Goal: Transaction & Acquisition: Purchase product/service

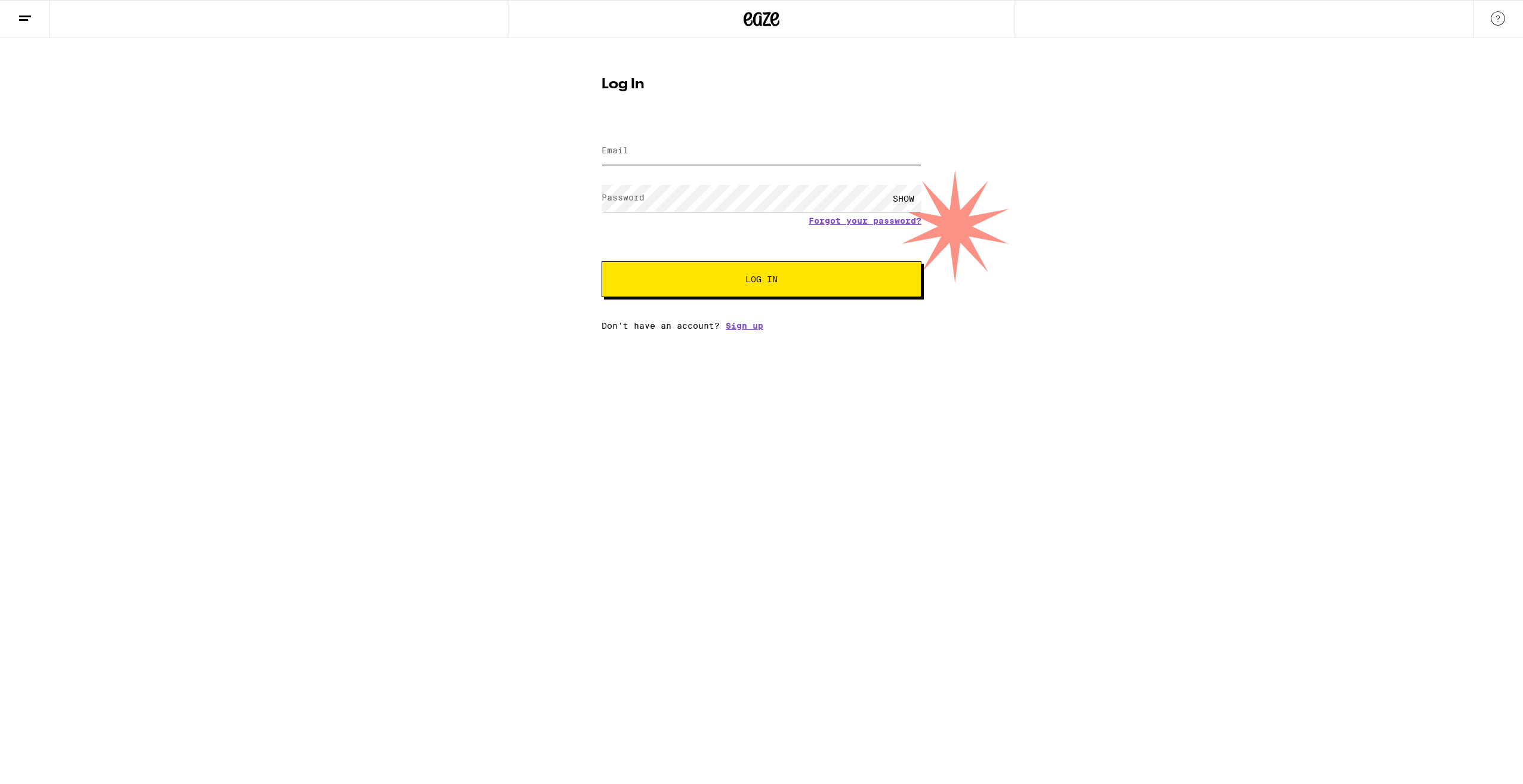
type input "[PERSON_NAME][EMAIL_ADDRESS][PERSON_NAME][DOMAIN_NAME]"
click at [759, 277] on span "Log In" at bounding box center [761, 279] width 32 height 9
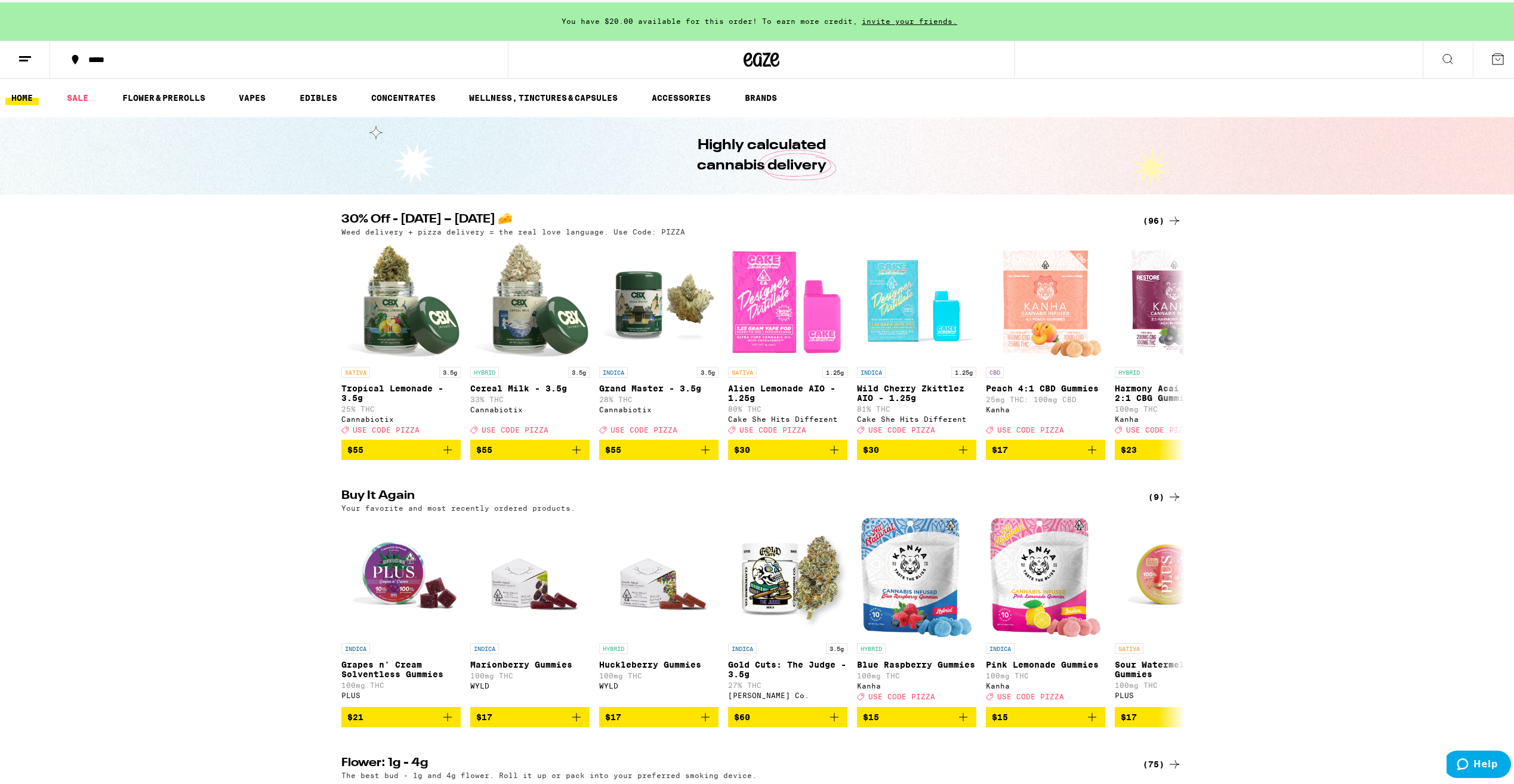
click at [1152, 219] on div "(96)" at bounding box center [1162, 218] width 39 height 14
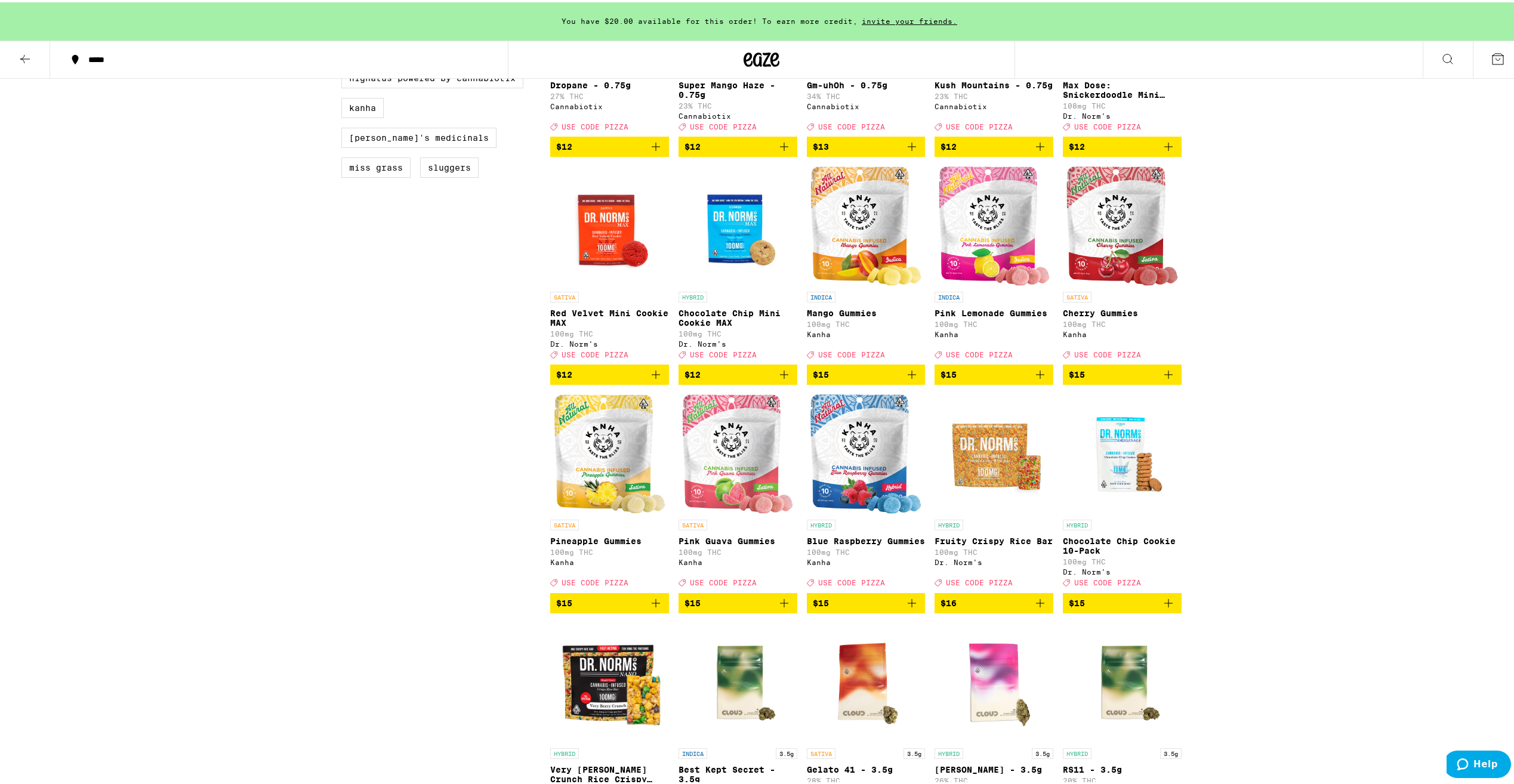
scroll to position [955, 0]
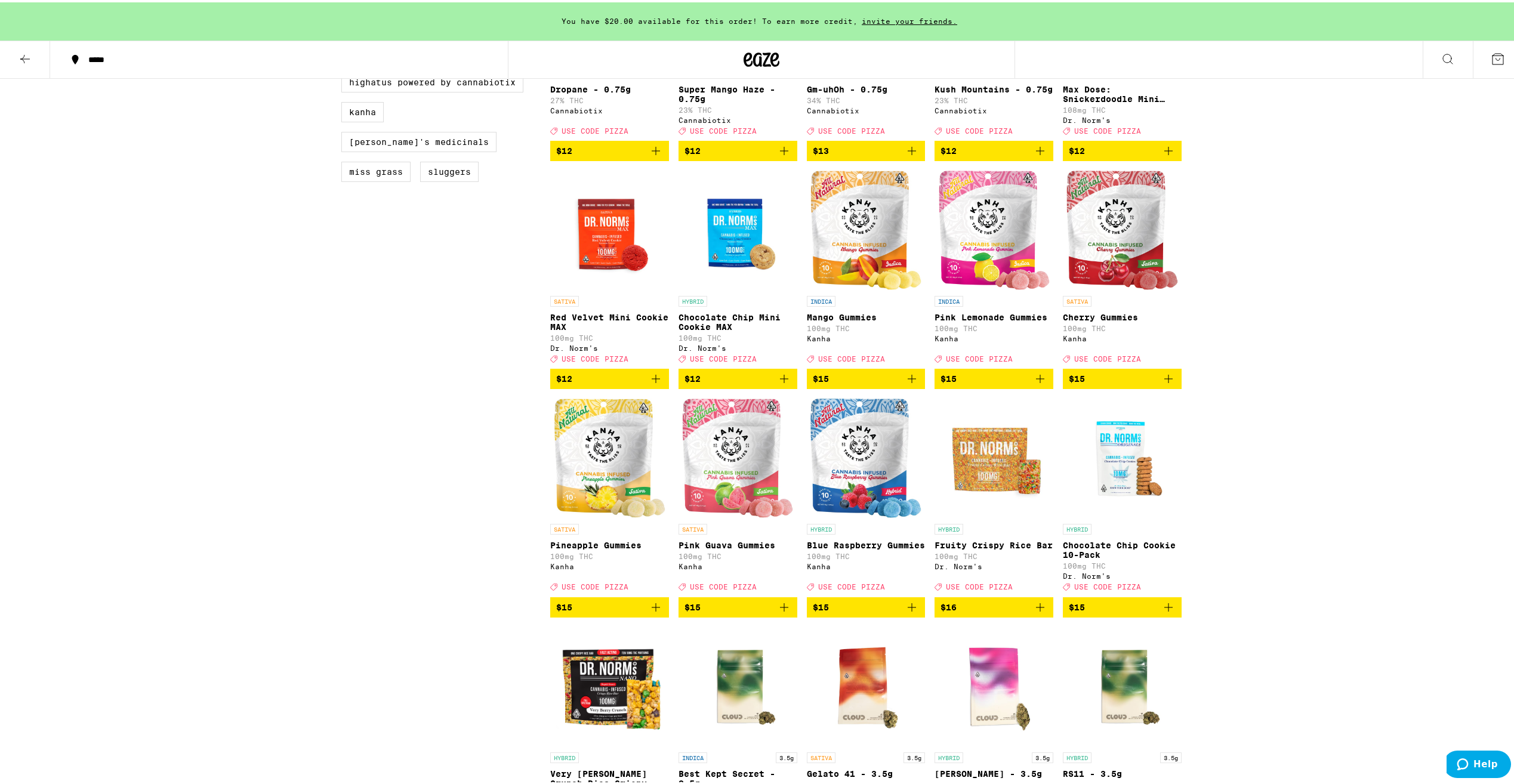
click at [1033, 384] on icon "Add to bag" at bounding box center [1040, 376] width 14 height 14
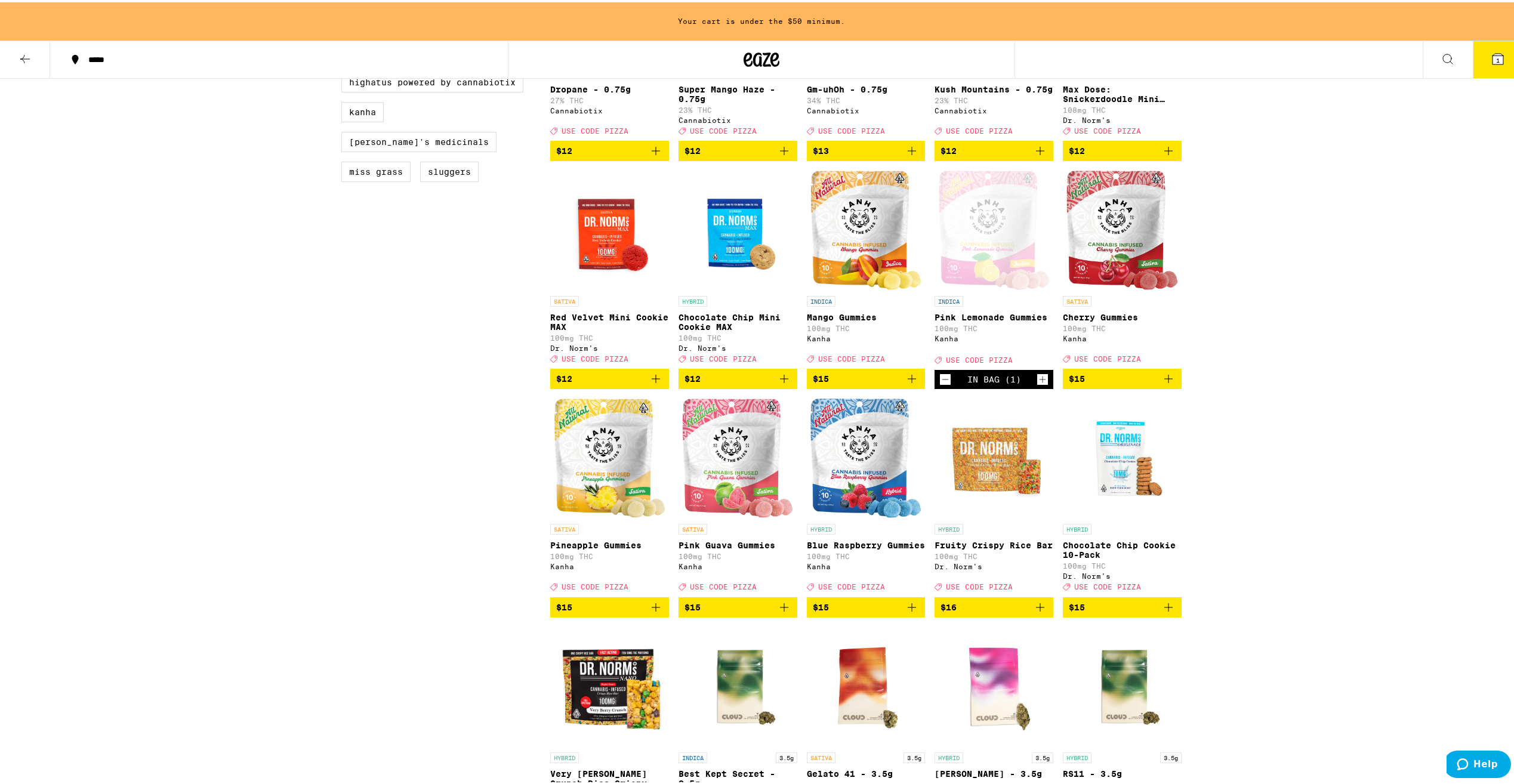
click at [1038, 385] on icon "Increment" at bounding box center [1042, 377] width 11 height 14
click at [1169, 612] on icon "Add to bag" at bounding box center [1168, 605] width 14 height 14
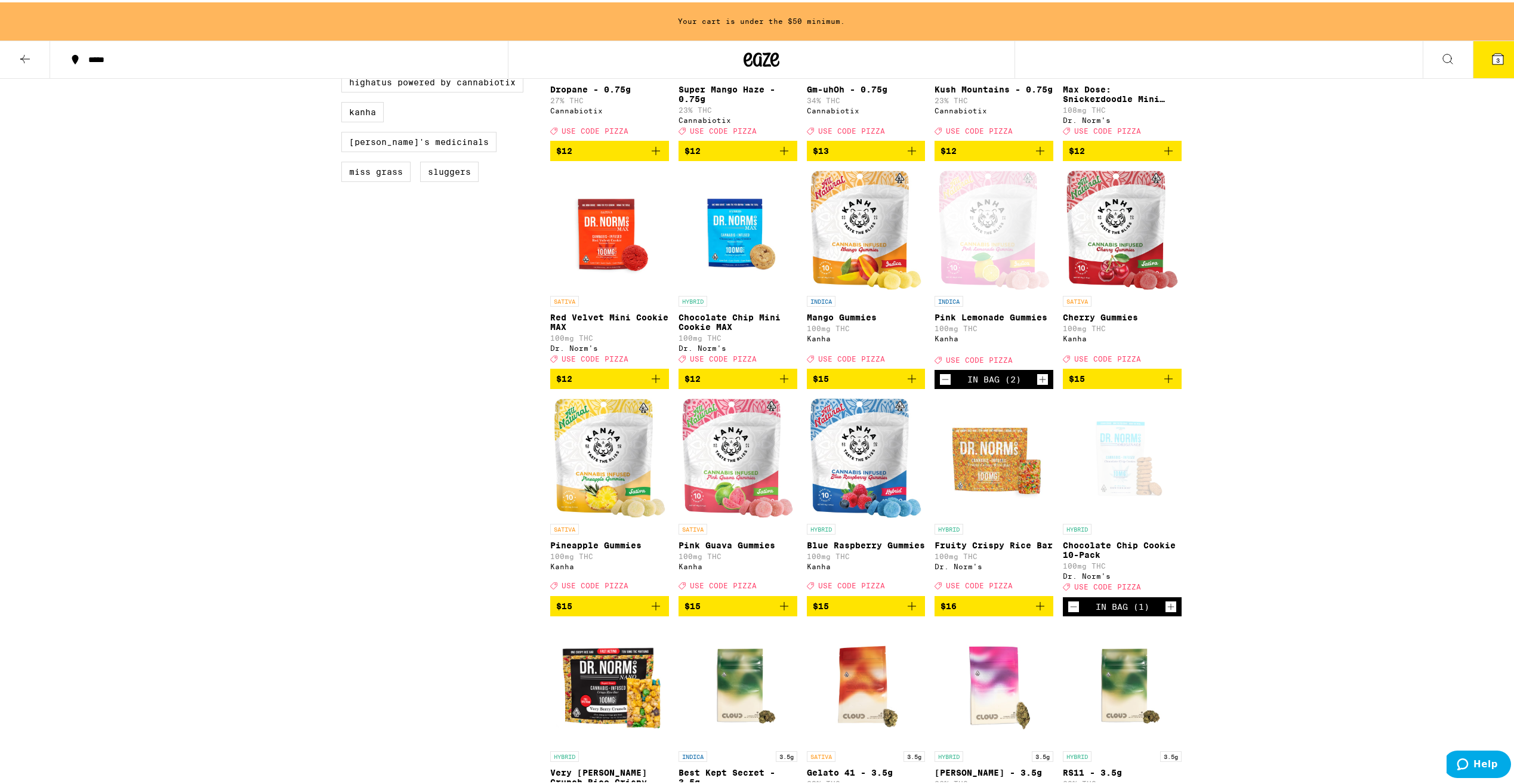
click at [1169, 611] on icon "Increment" at bounding box center [1171, 604] width 11 height 14
click at [1131, 501] on div "Open page for Chocolate Chip Cookie 10-Pack from Dr. Norm's" at bounding box center [1122, 456] width 119 height 120
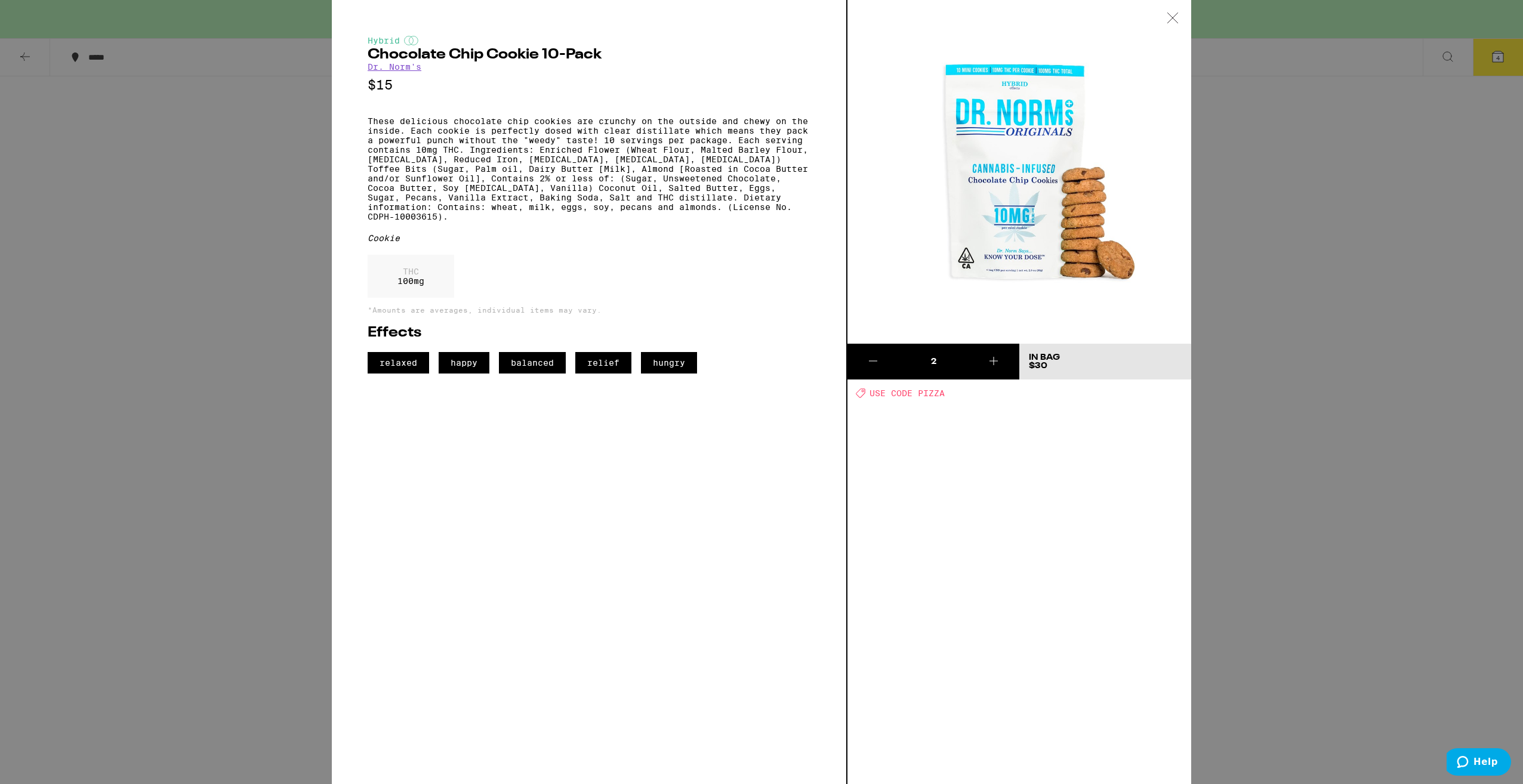
click at [1167, 19] on icon at bounding box center [1173, 17] width 12 height 11
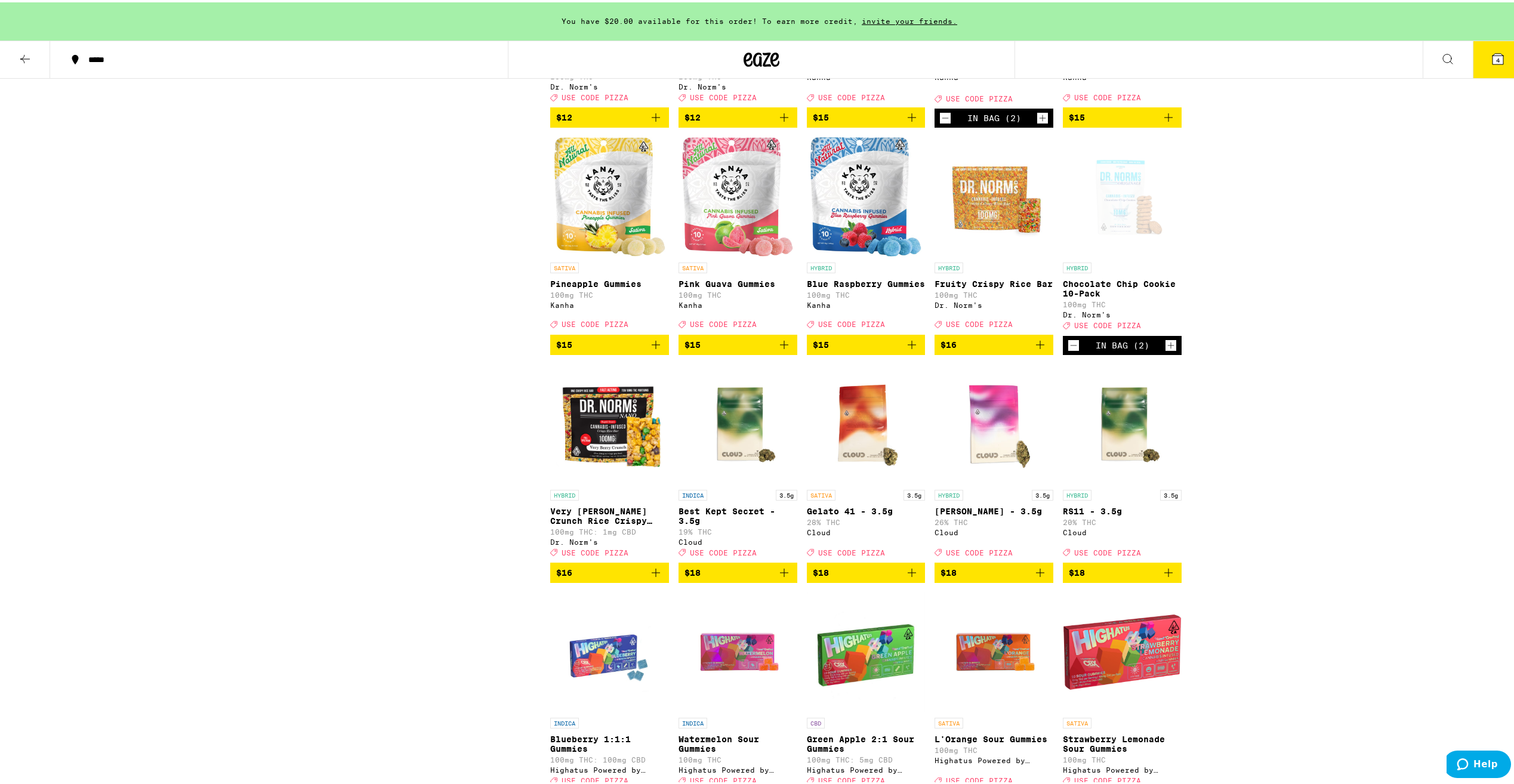
scroll to position [1254, 0]
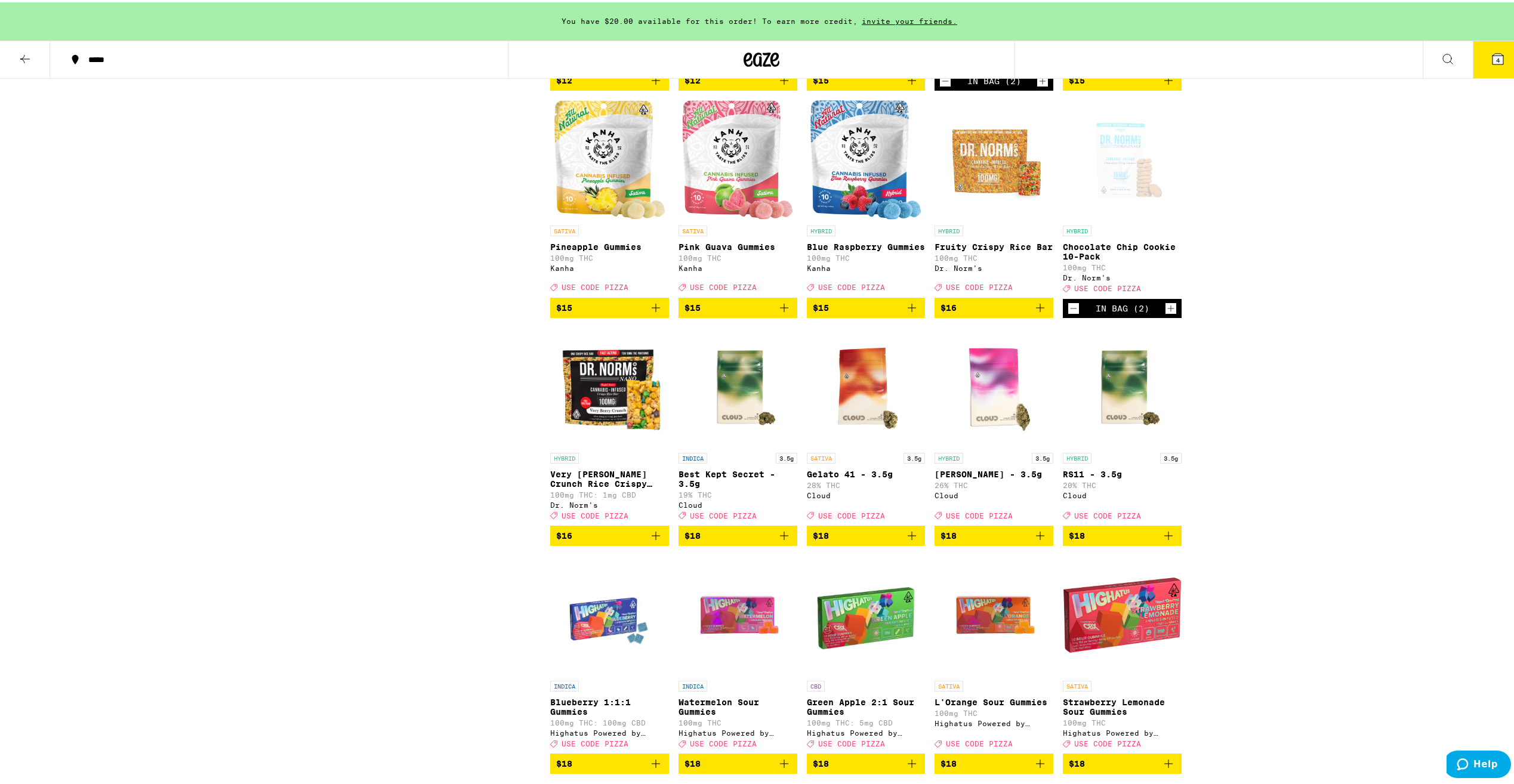
click at [1490, 73] on button "4" at bounding box center [1498, 57] width 50 height 37
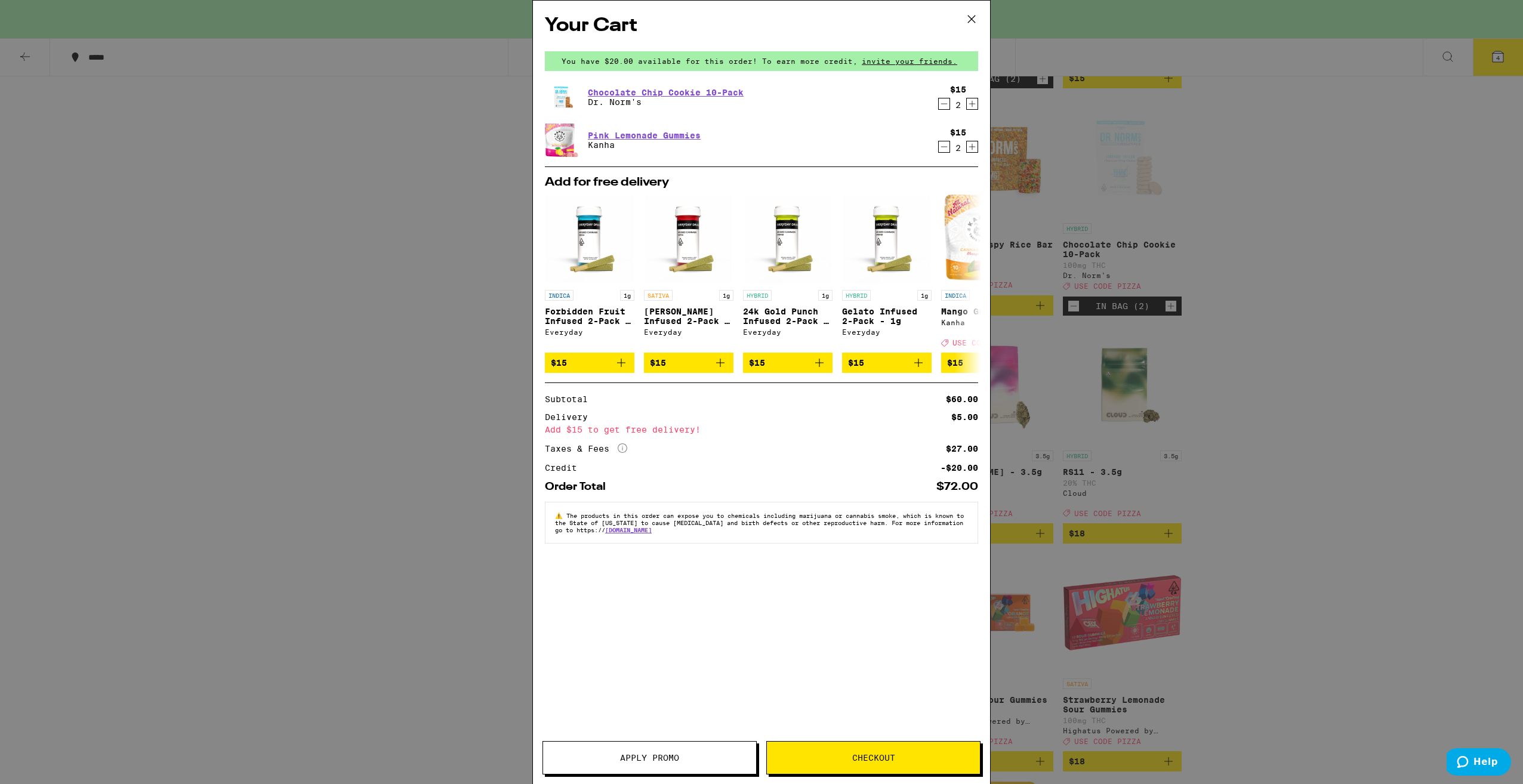
click at [645, 761] on span "Apply Promo" at bounding box center [649, 758] width 59 height 9
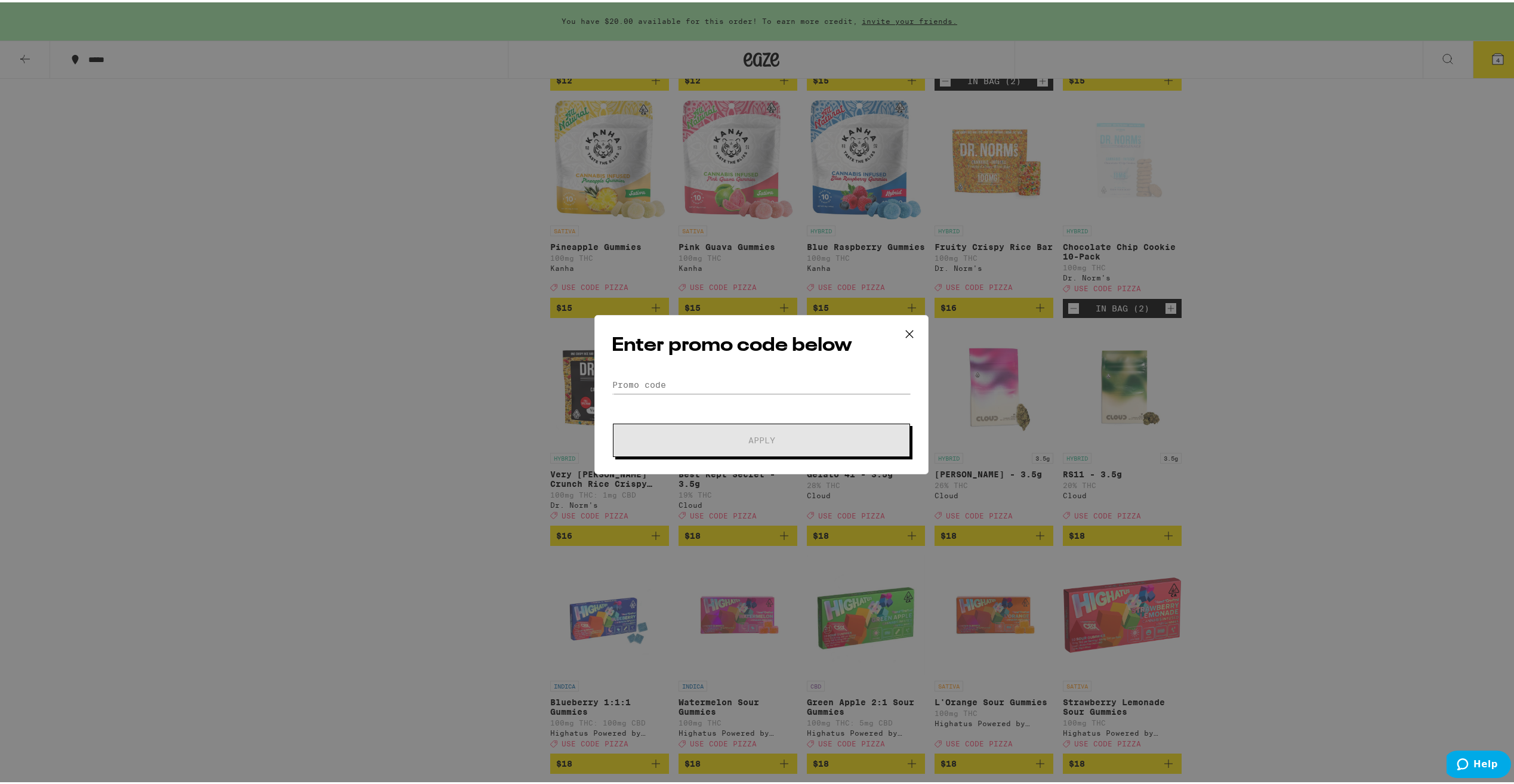
drag, startPoint x: 751, startPoint y: 399, endPoint x: 751, endPoint y: 385, distance: 14.0
click at [750, 395] on form "Promo Code Apply" at bounding box center [761, 414] width 300 height 81
click at [751, 381] on input "Promo Code" at bounding box center [761, 382] width 300 height 18
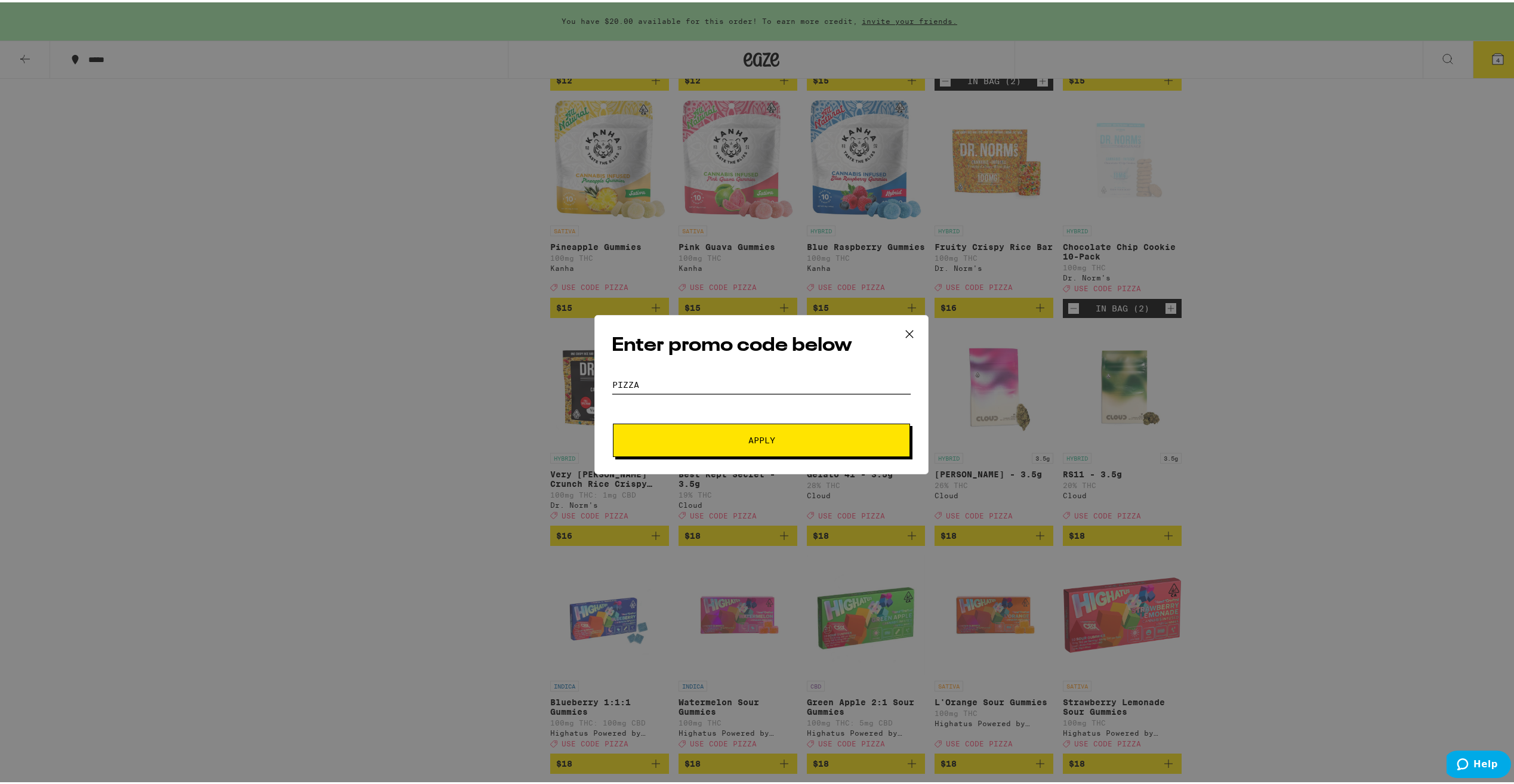
type input "Pizza"
click at [613, 421] on button "Apply" at bounding box center [762, 438] width 297 height 34
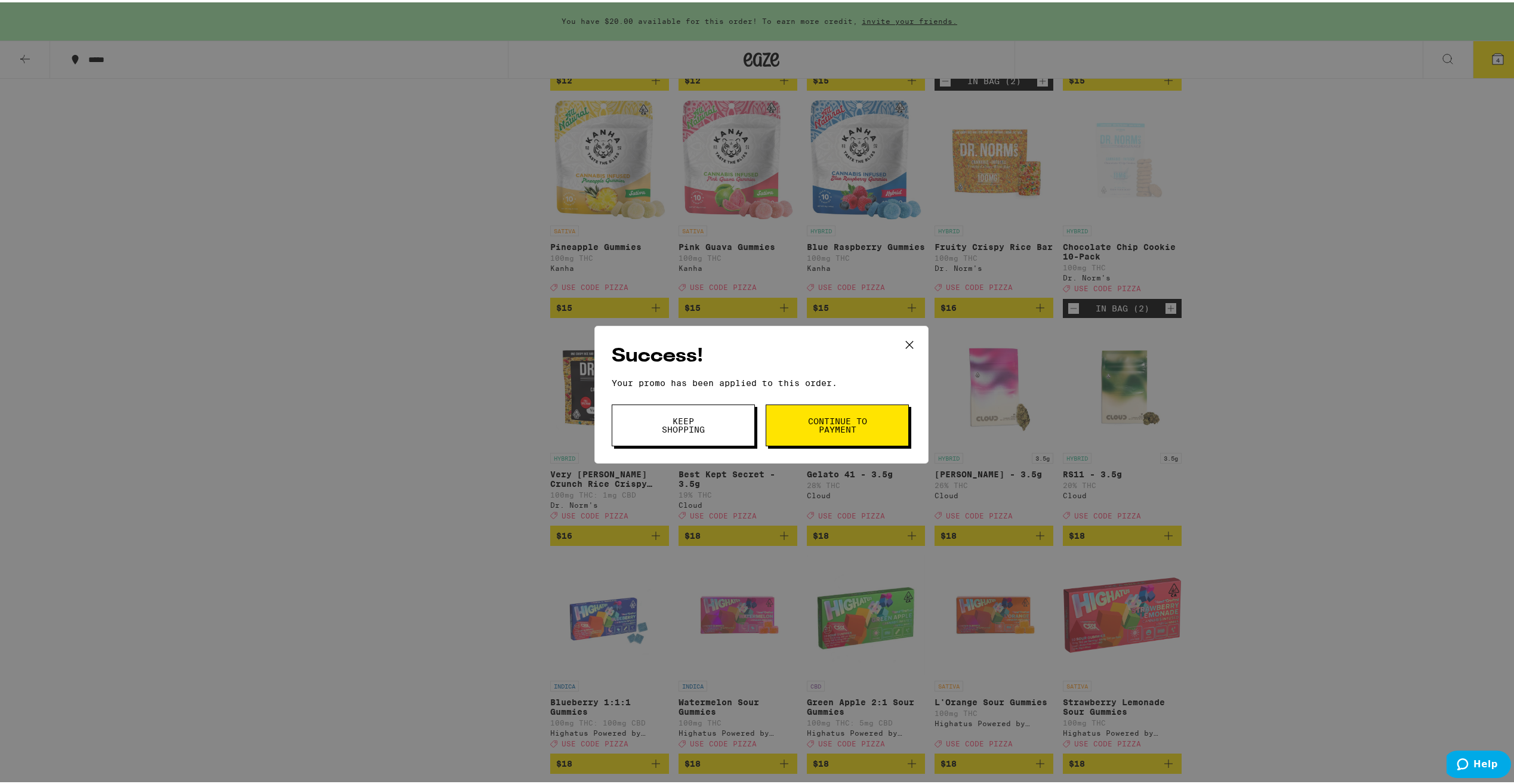
click at [825, 428] on span "Continue to payment" at bounding box center [837, 422] width 61 height 16
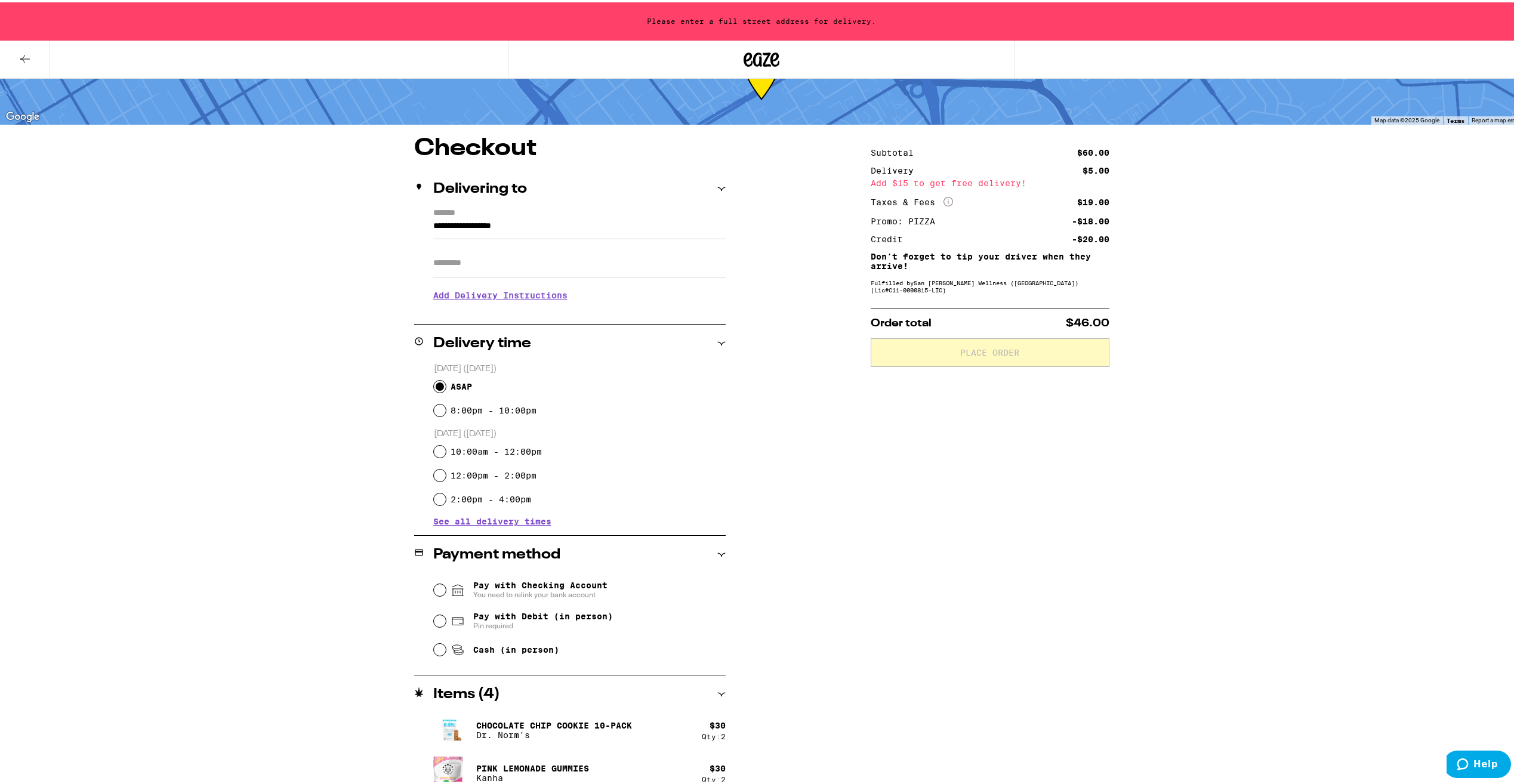
scroll to position [62, 0]
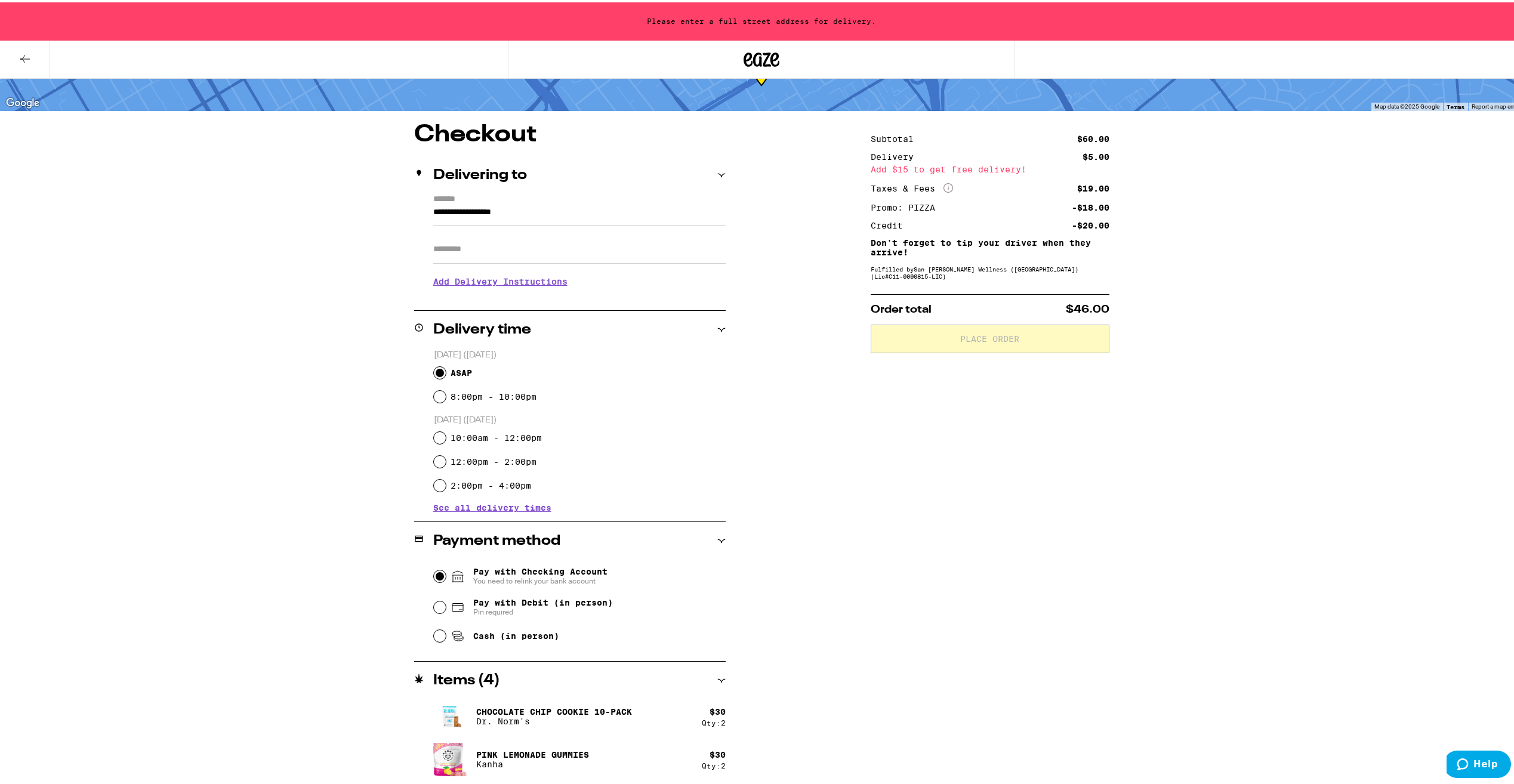
click at [438, 574] on input "Pay with Checking Account You need to relink your bank account" at bounding box center [440, 574] width 12 height 12
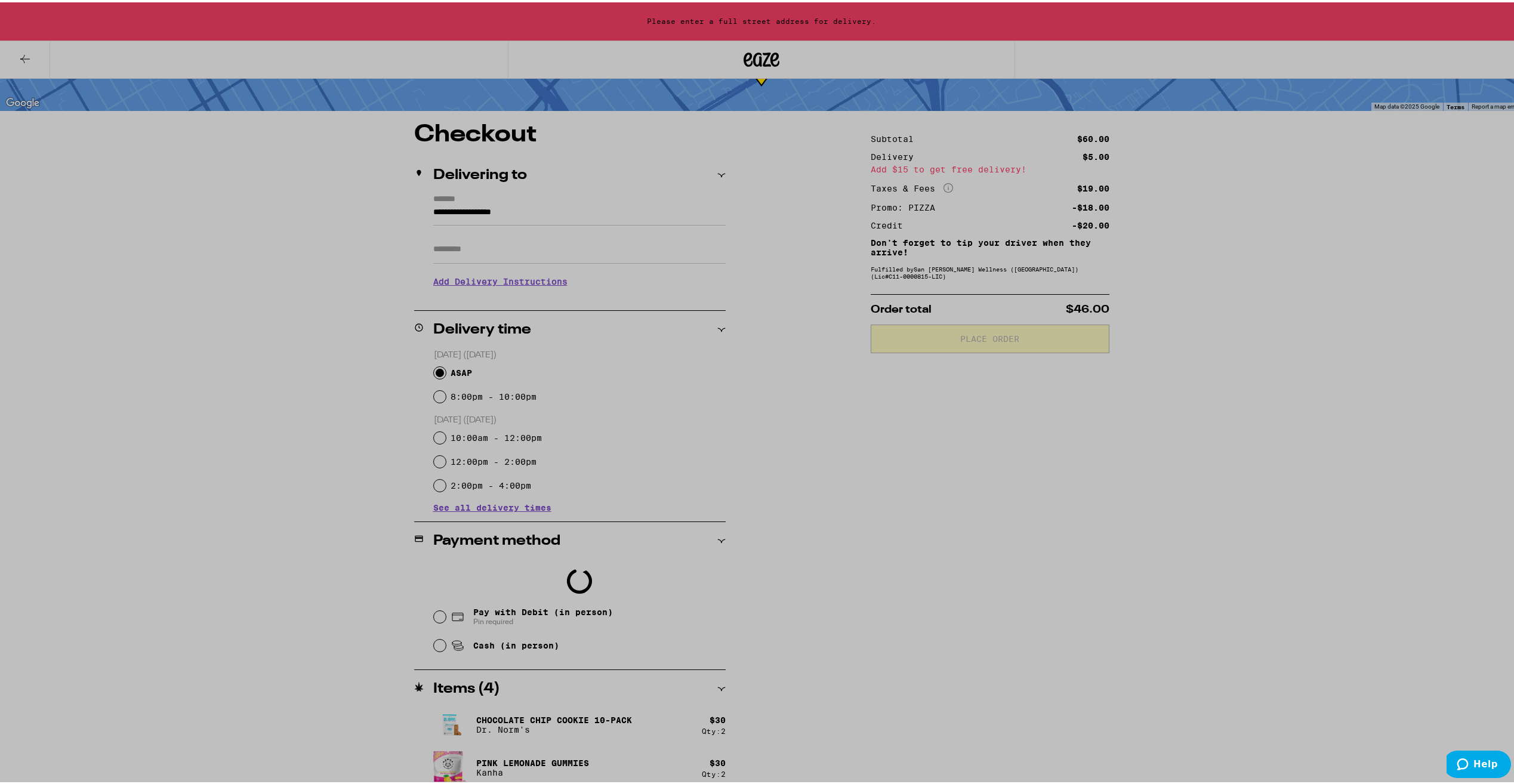
click at [522, 240] on div at bounding box center [761, 392] width 1523 height 784
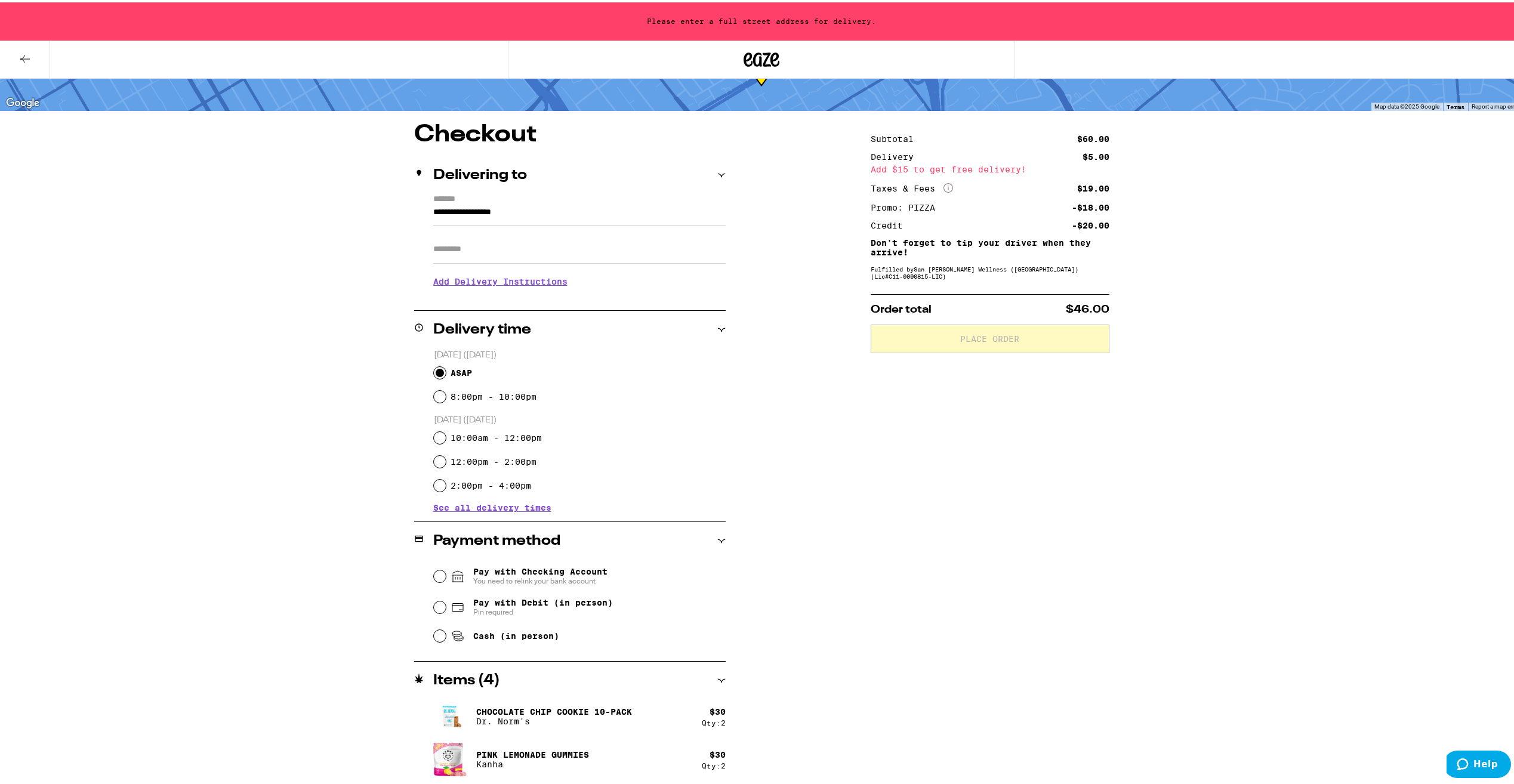
click at [529, 218] on input "**********" at bounding box center [579, 212] width 292 height 20
click at [539, 214] on input "**********" at bounding box center [579, 212] width 292 height 20
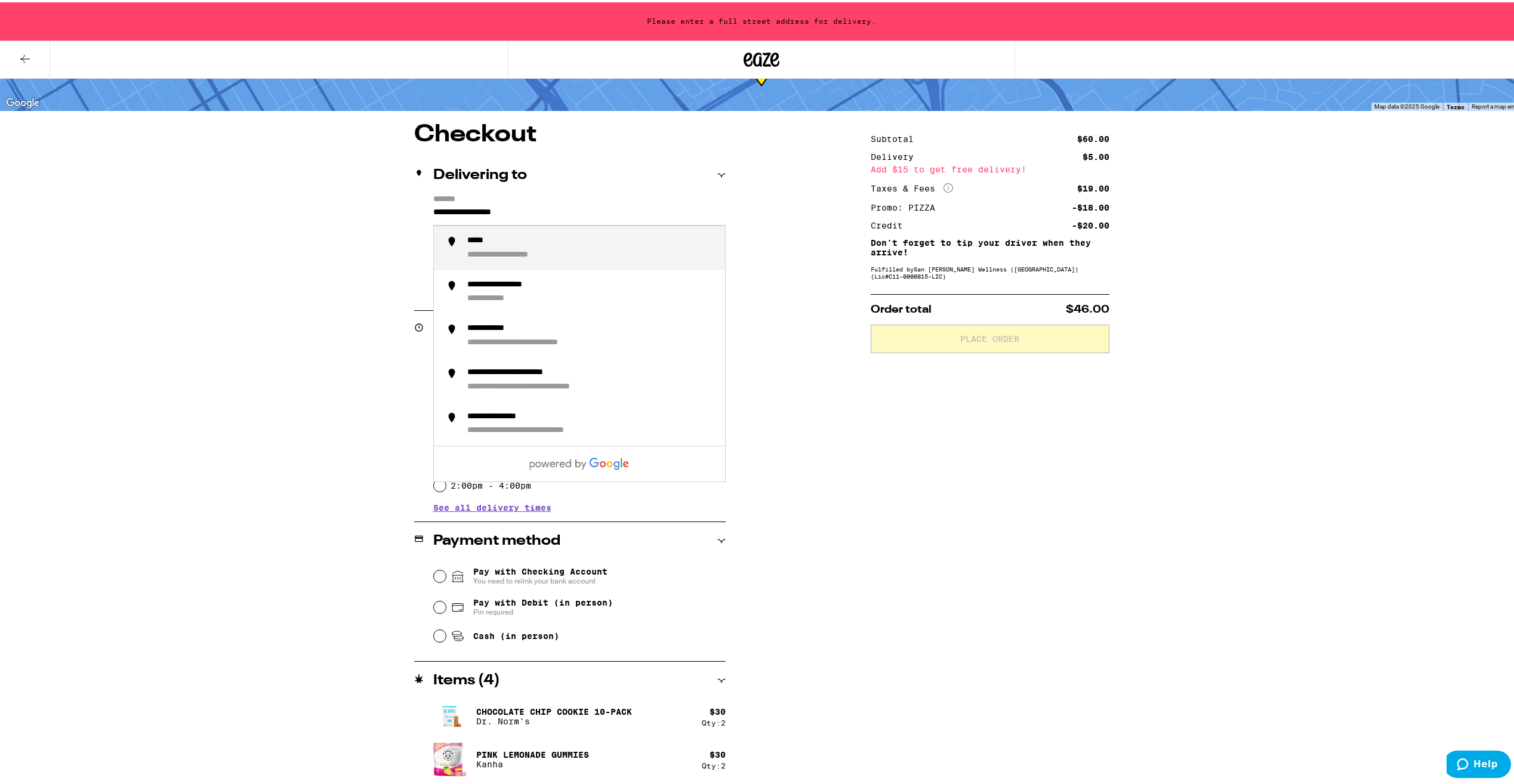
click at [539, 214] on input "**********" at bounding box center [579, 212] width 292 height 20
click at [468, 239] on div "**********" at bounding box center [522, 238] width 108 height 11
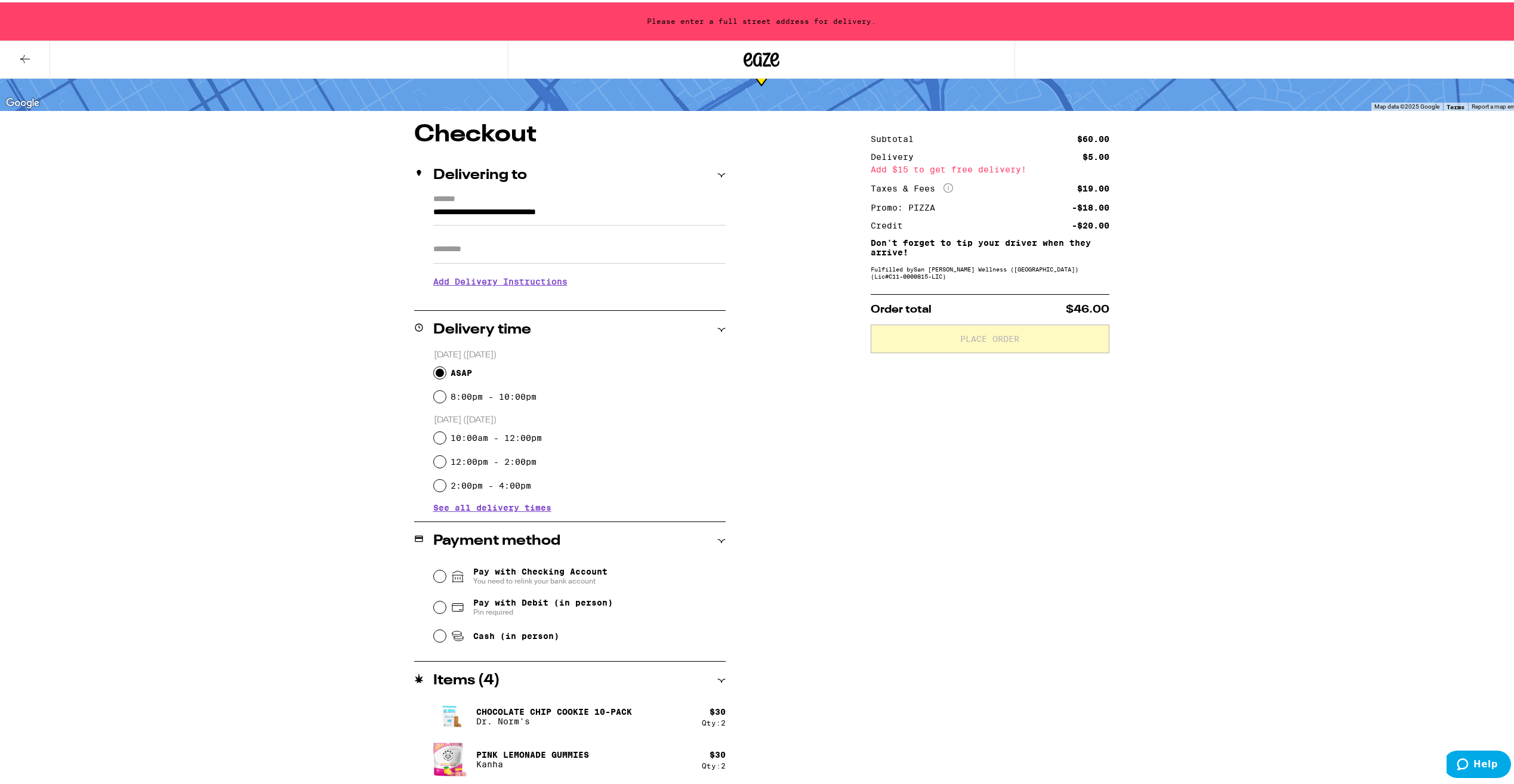
type input "**********"
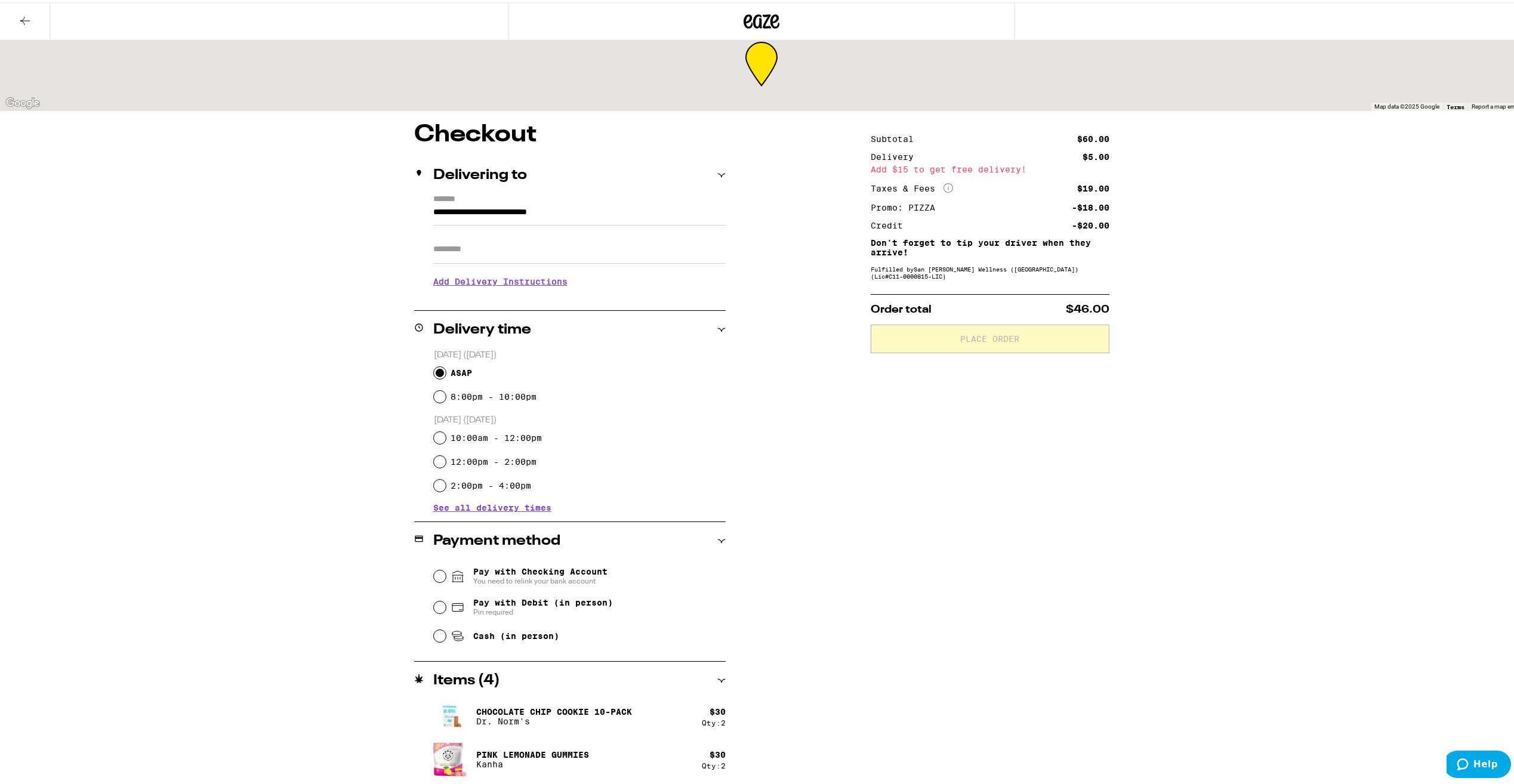
click at [543, 245] on input "Apt/Suite" at bounding box center [579, 247] width 292 height 29
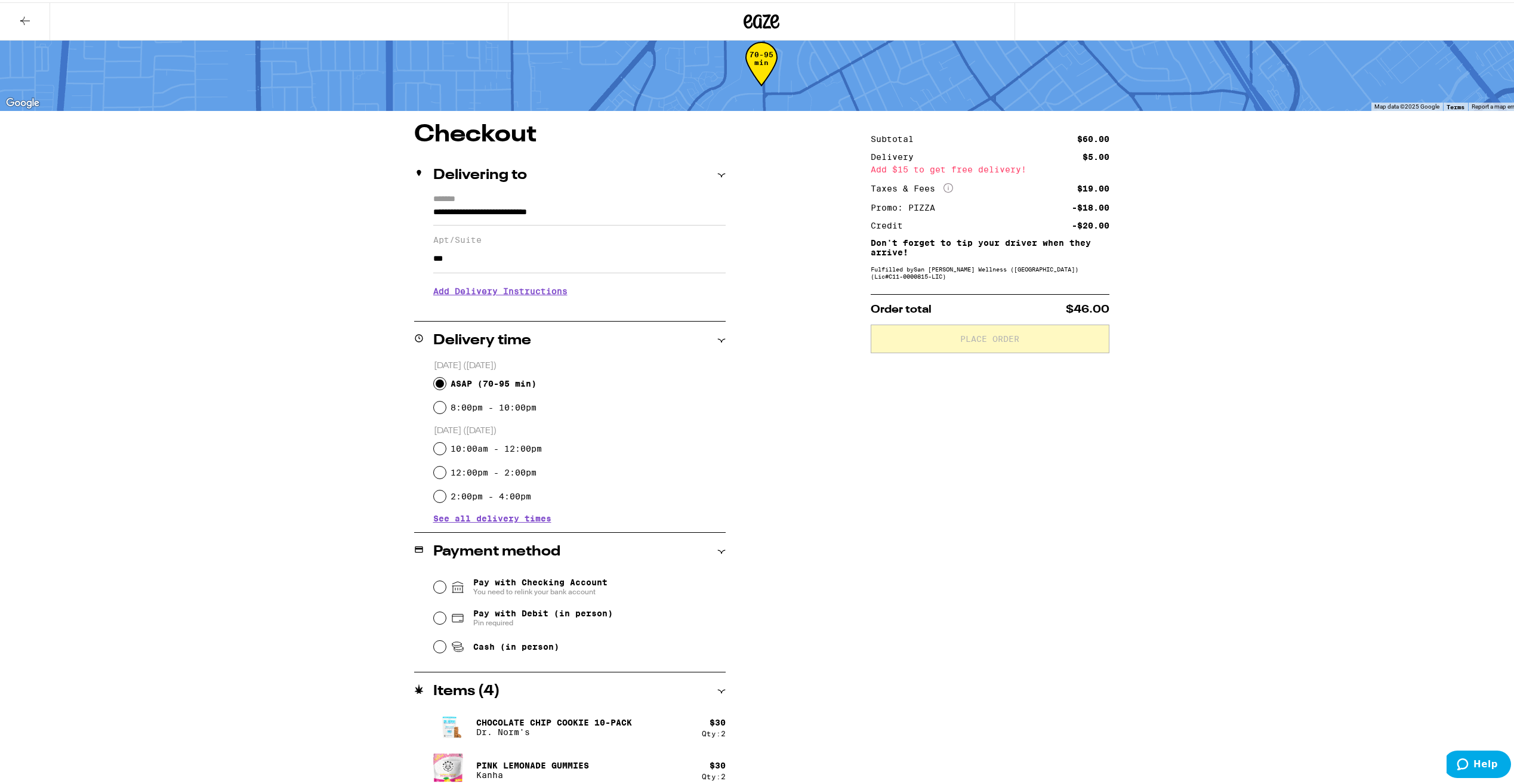
type input "***"
click at [458, 297] on h3 "Add Delivery Instructions" at bounding box center [579, 288] width 292 height 27
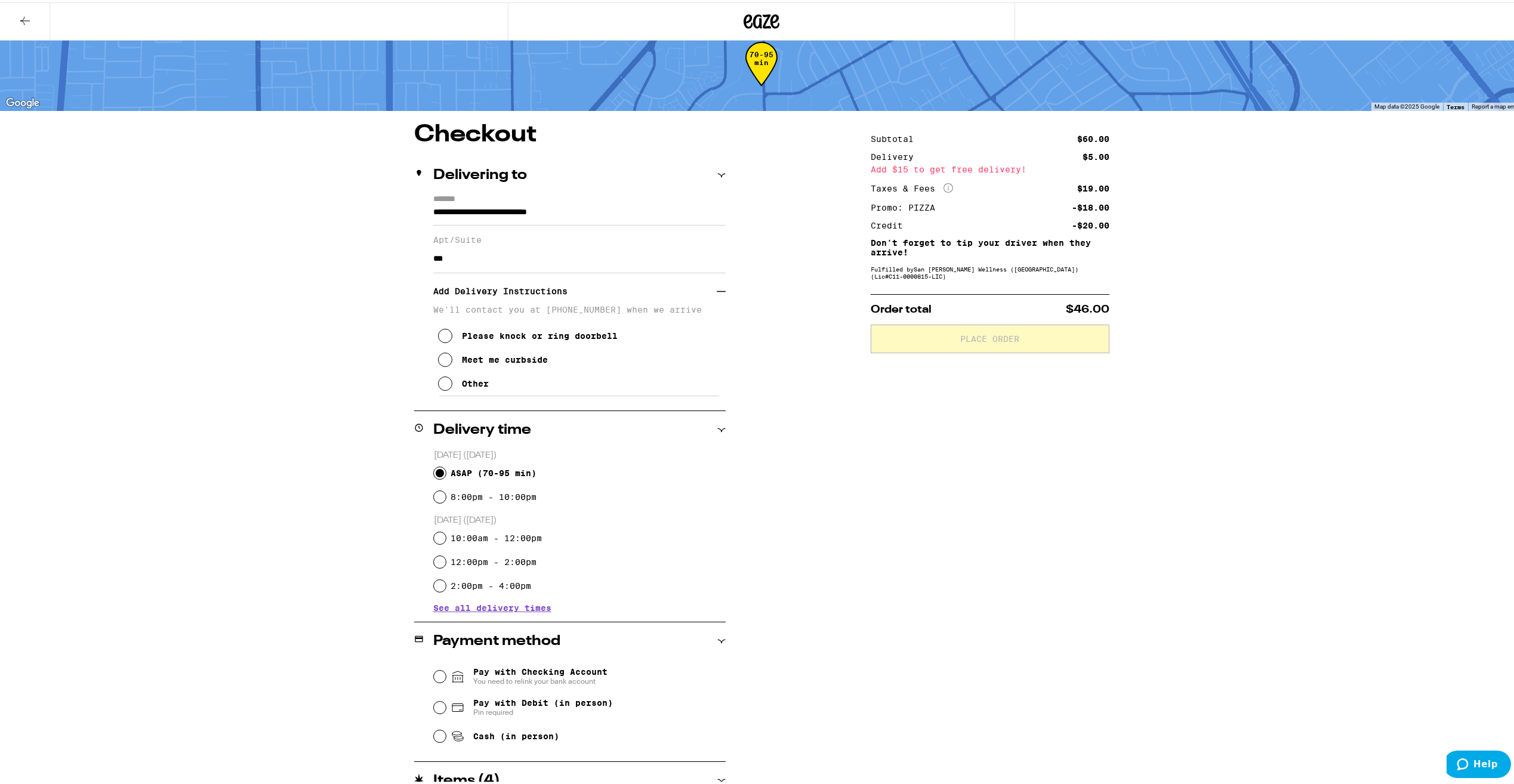
click at [450, 387] on button "Other" at bounding box center [463, 381] width 51 height 24
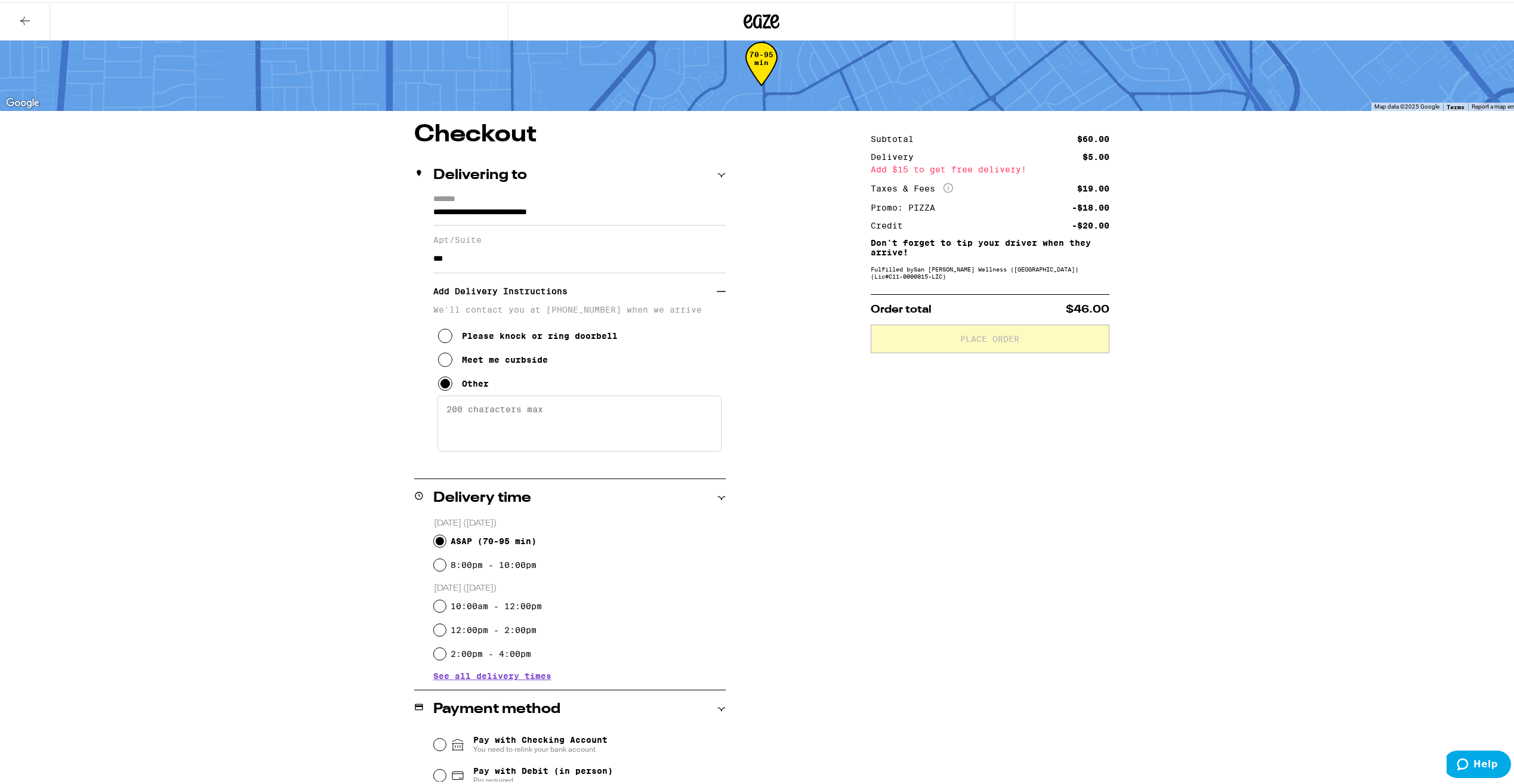
click at [523, 431] on textarea "Enter any other delivery instructions you want driver to know" at bounding box center [580, 421] width 284 height 56
click at [505, 416] on textarea "Apt 110 is next to leasing office and amazon lockers." at bounding box center [580, 421] width 284 height 56
click at [530, 432] on textarea "Apt 110 is right next to leasing office and amazon lockers." at bounding box center [580, 421] width 284 height 56
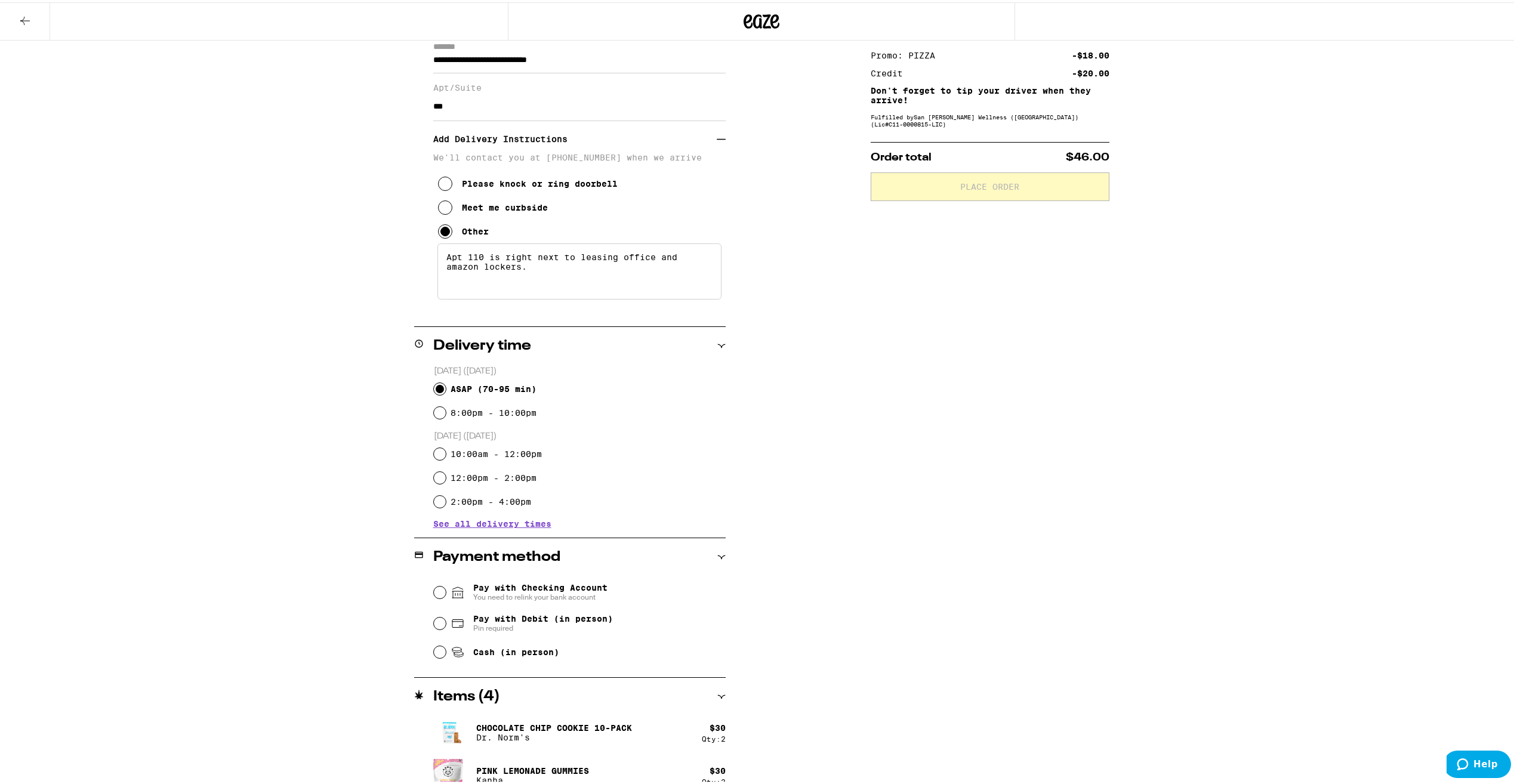
scroll to position [192, 0]
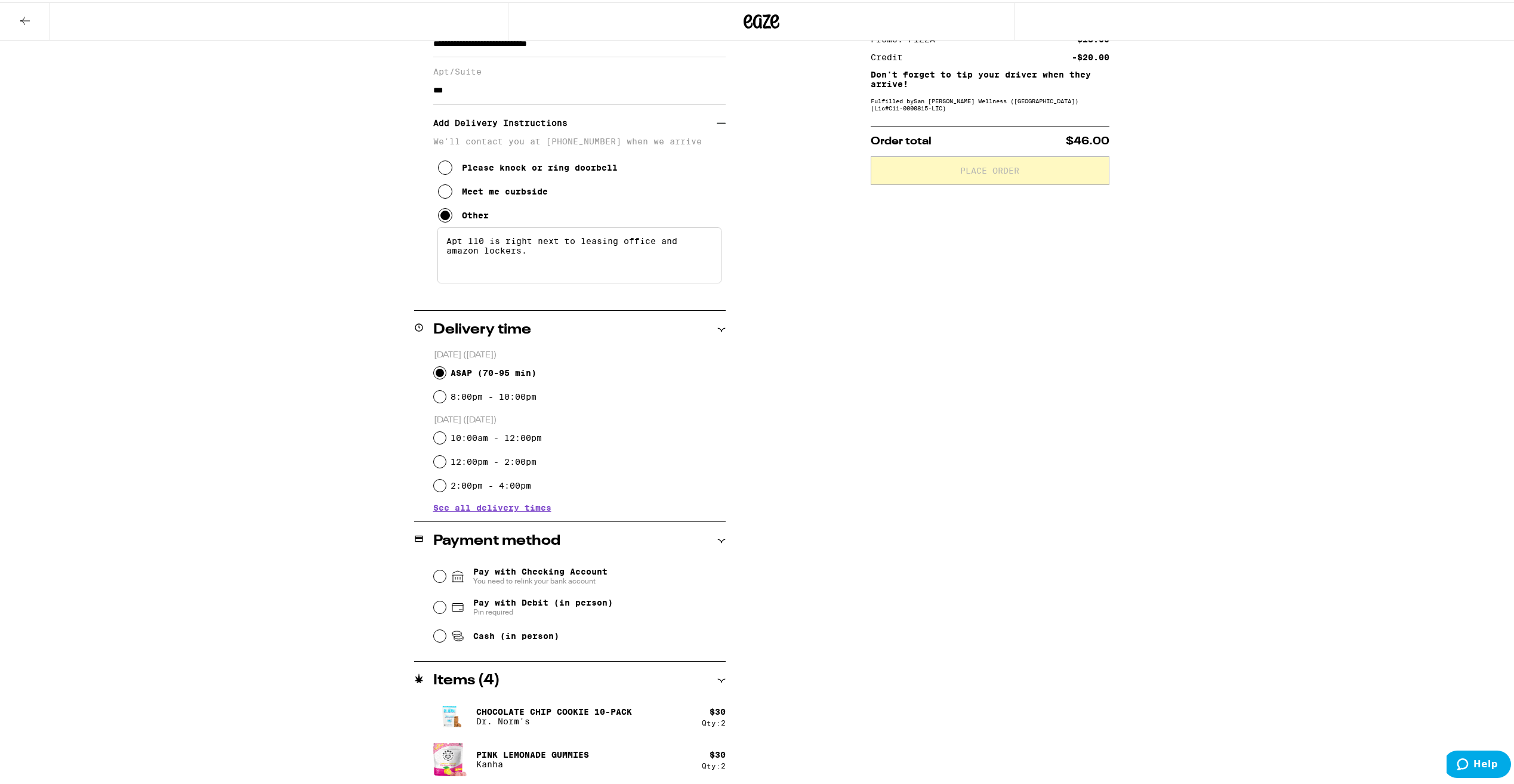
type textarea "Apt 110 is right next to leasing office and amazon lockers."
click at [436, 573] on input "Pay with Checking Account You need to relink your bank account" at bounding box center [440, 574] width 12 height 12
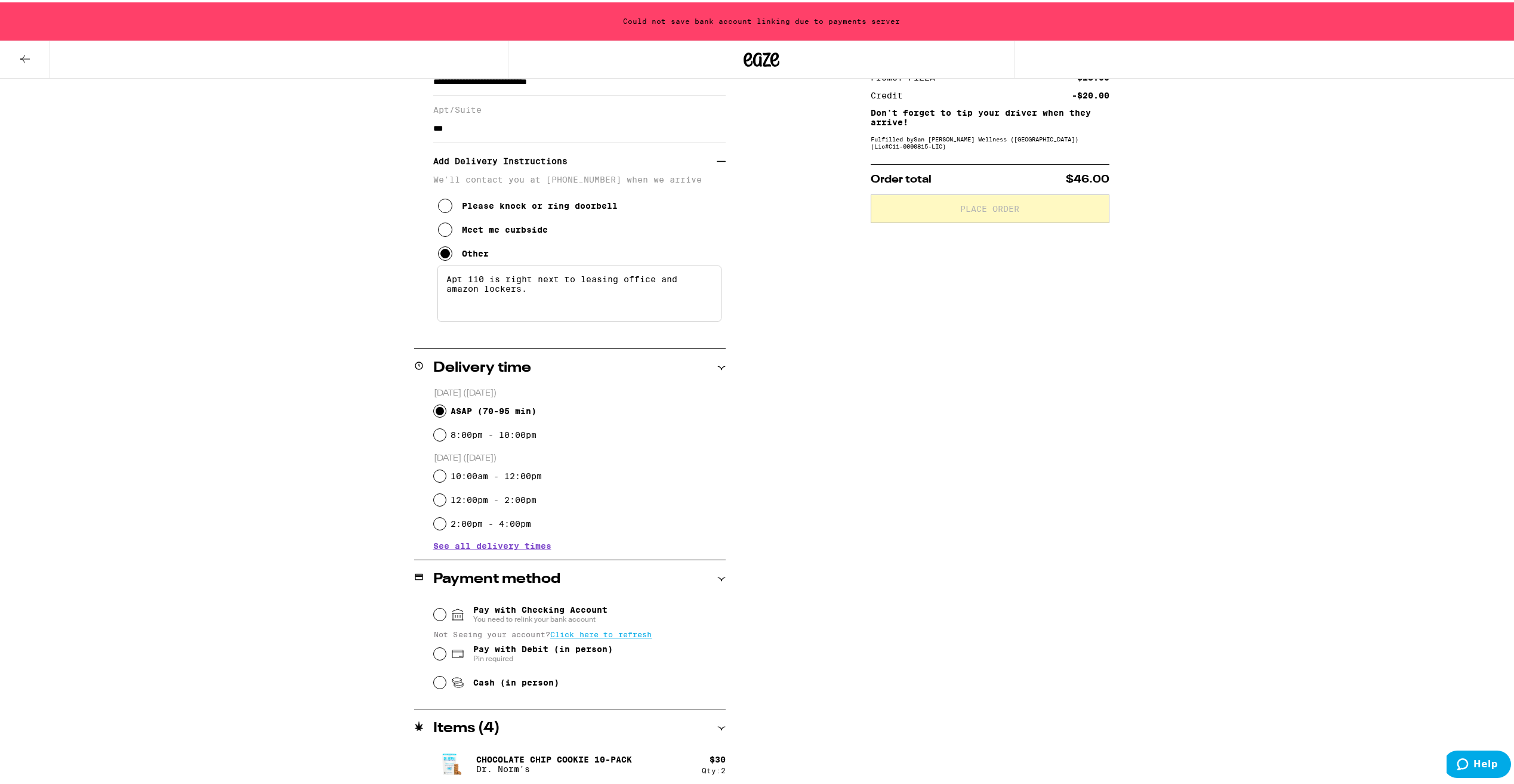
scroll to position [230, 0]
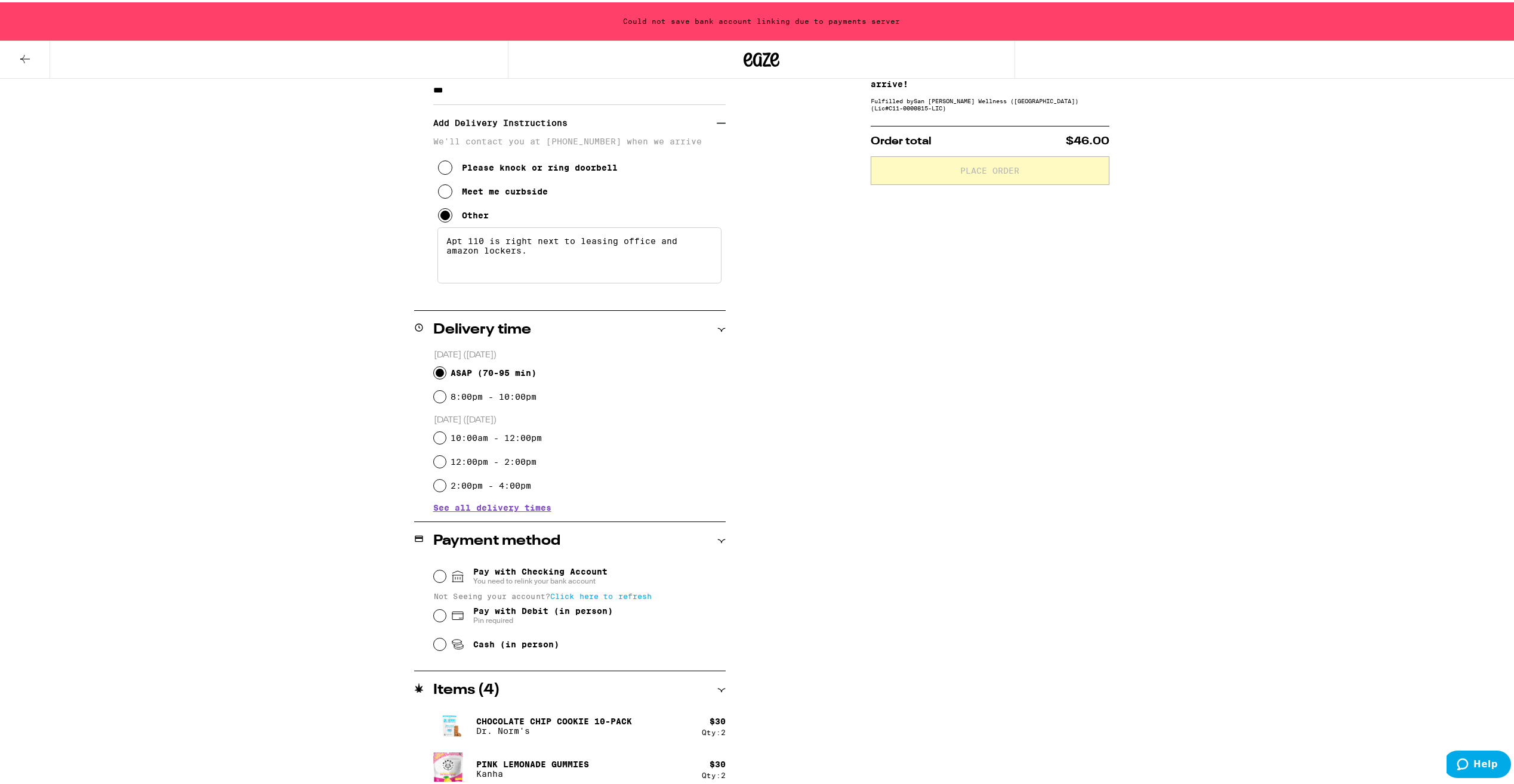
click at [624, 597] on span "Click here to refresh" at bounding box center [602, 593] width 102 height 9
click at [439, 572] on input "Pay with Checking Account You need to relink your bank account" at bounding box center [440, 574] width 12 height 12
click at [878, 14] on div "Could not save bank account linking due to payments server" at bounding box center [761, 19] width 1523 height 39
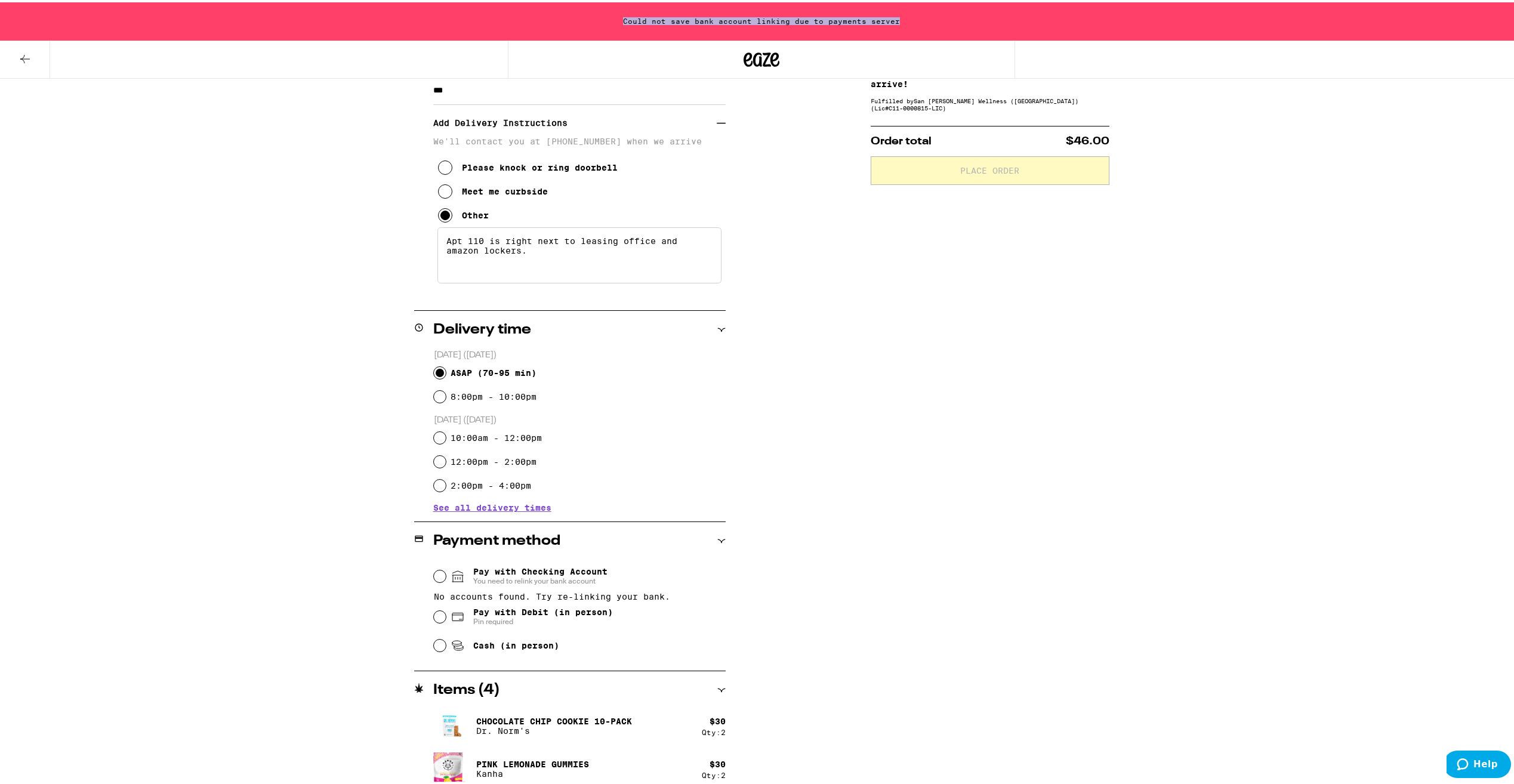
click at [878, 14] on div "Could not save bank account linking due to payments server" at bounding box center [761, 19] width 1523 height 39
click at [504, 614] on span "Pay with Debit (in person)" at bounding box center [543, 610] width 140 height 10
click at [446, 614] on input "Pay with Debit (in person) Pin required" at bounding box center [440, 614] width 12 height 12
radio input "true"
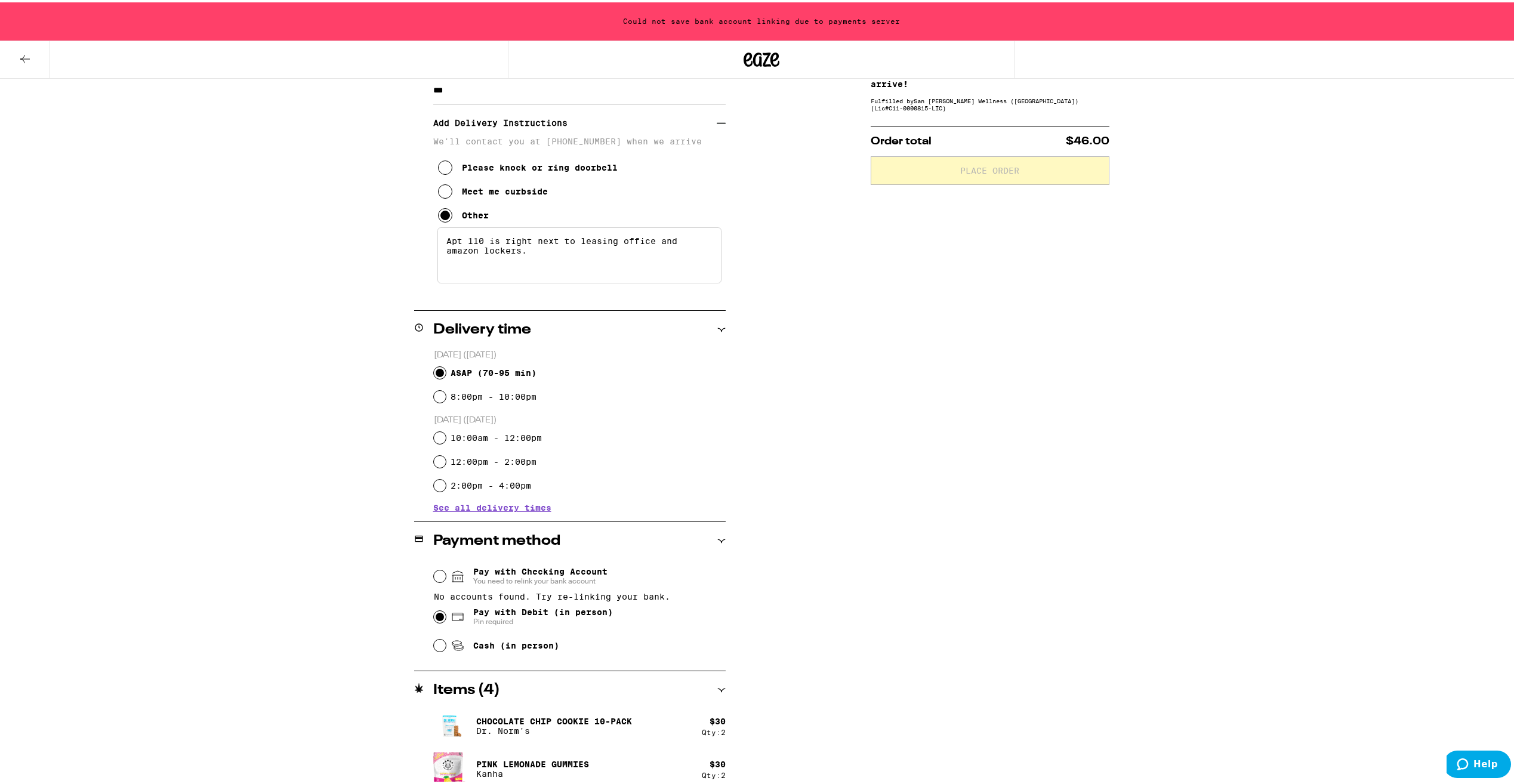
scroll to position [192, 0]
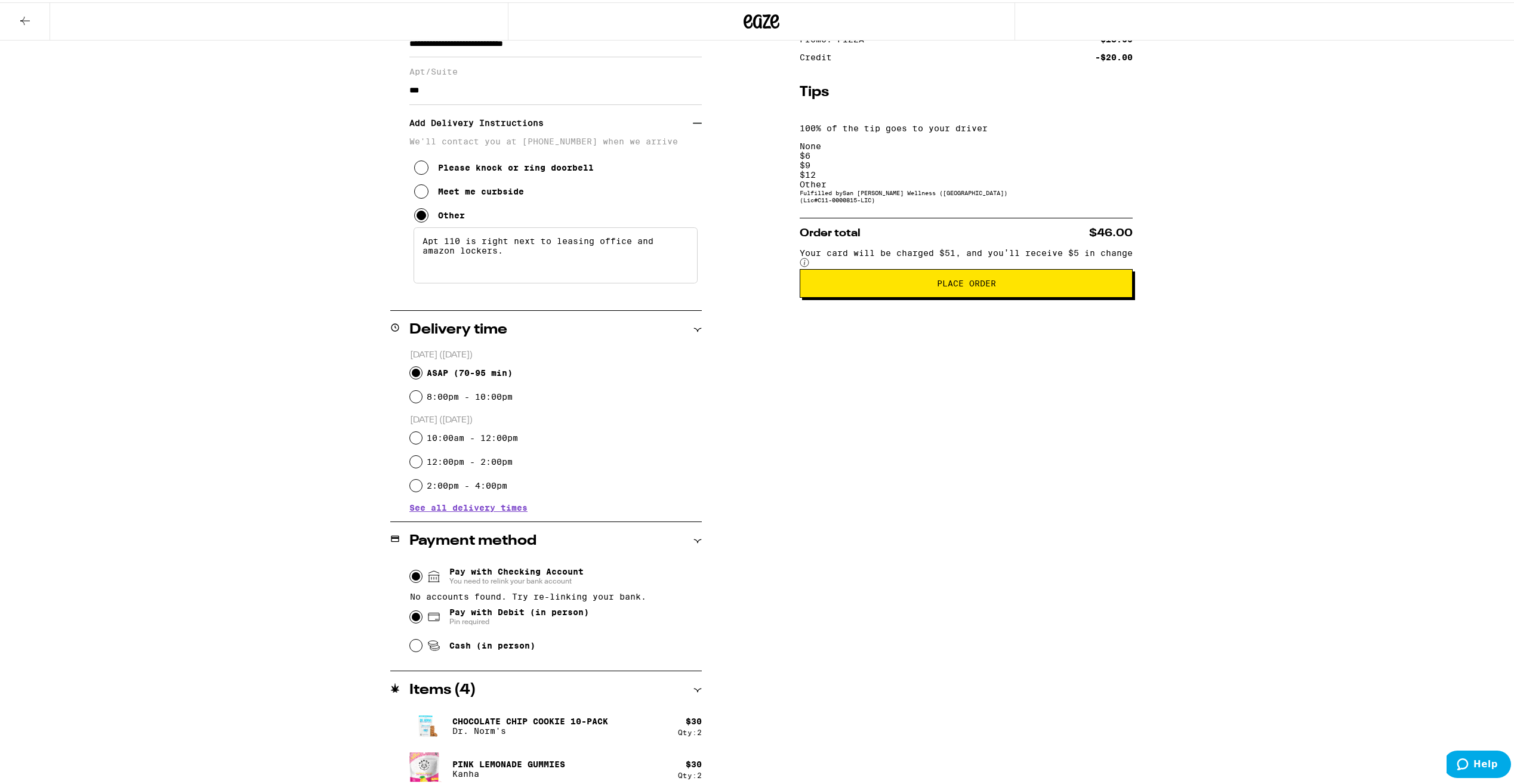
click at [422, 581] on input "Pay with Checking Account You need to relink your bank account" at bounding box center [416, 574] width 12 height 12
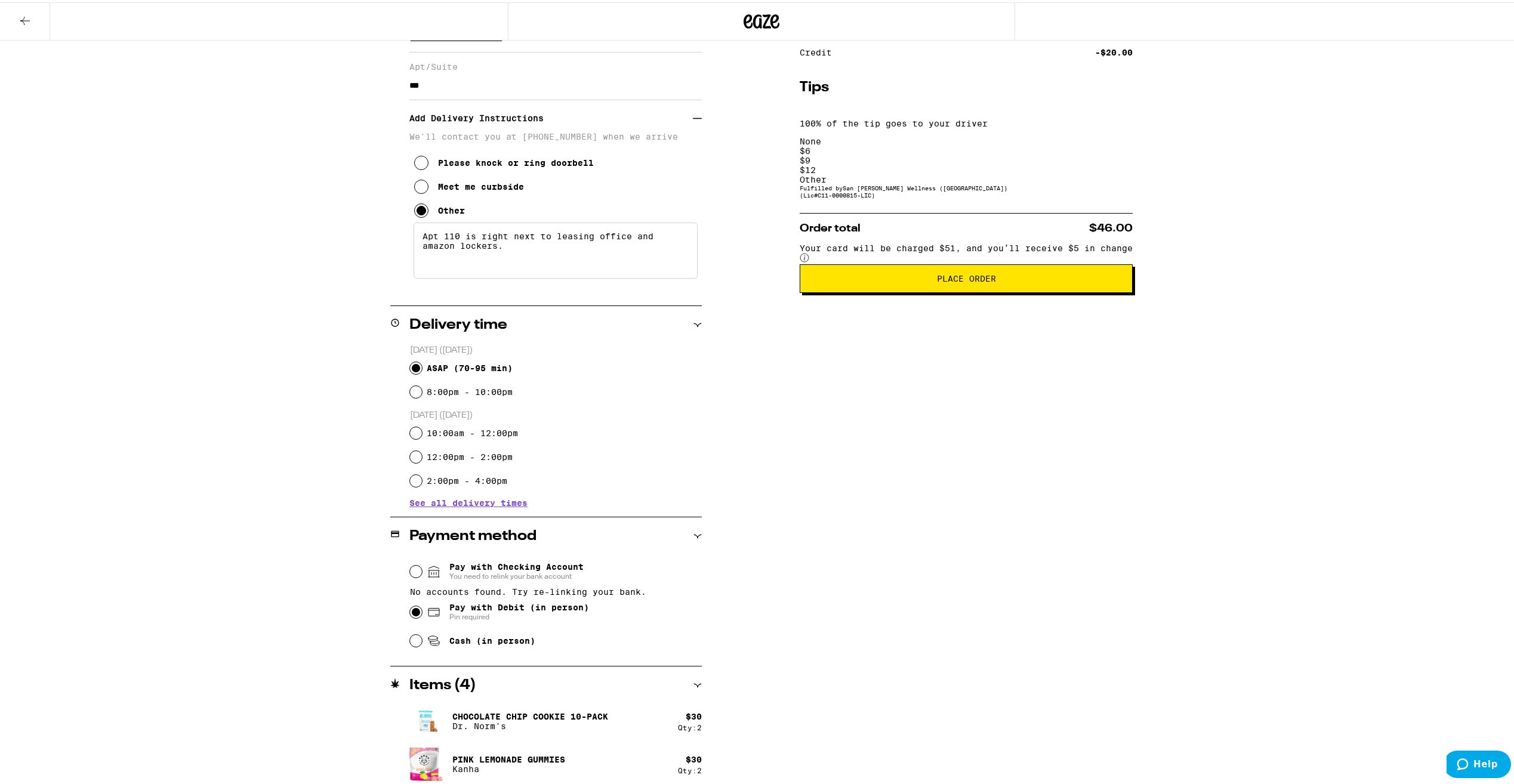
scroll to position [202, 0]
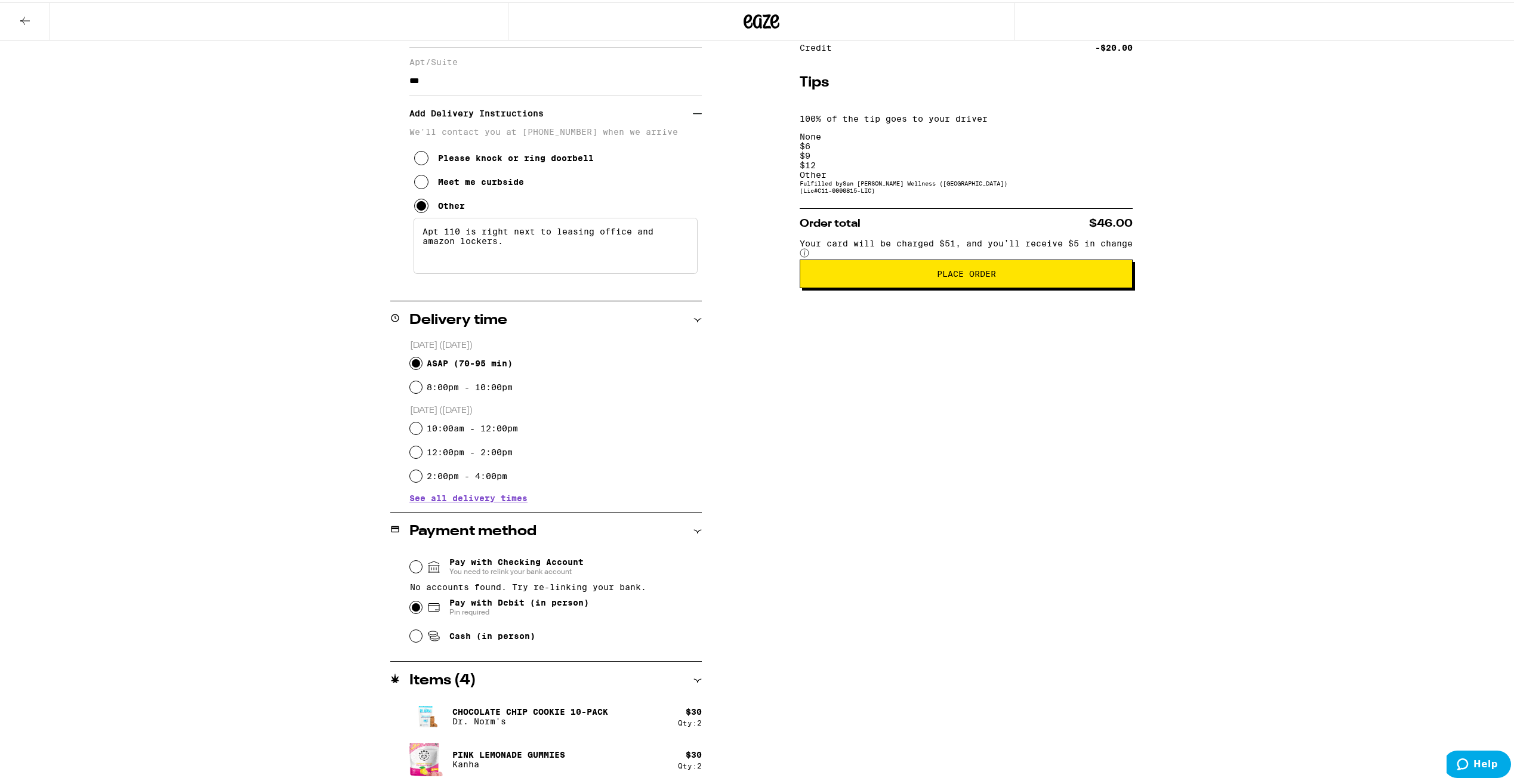
click at [809, 247] on circle at bounding box center [804, 251] width 9 height 9
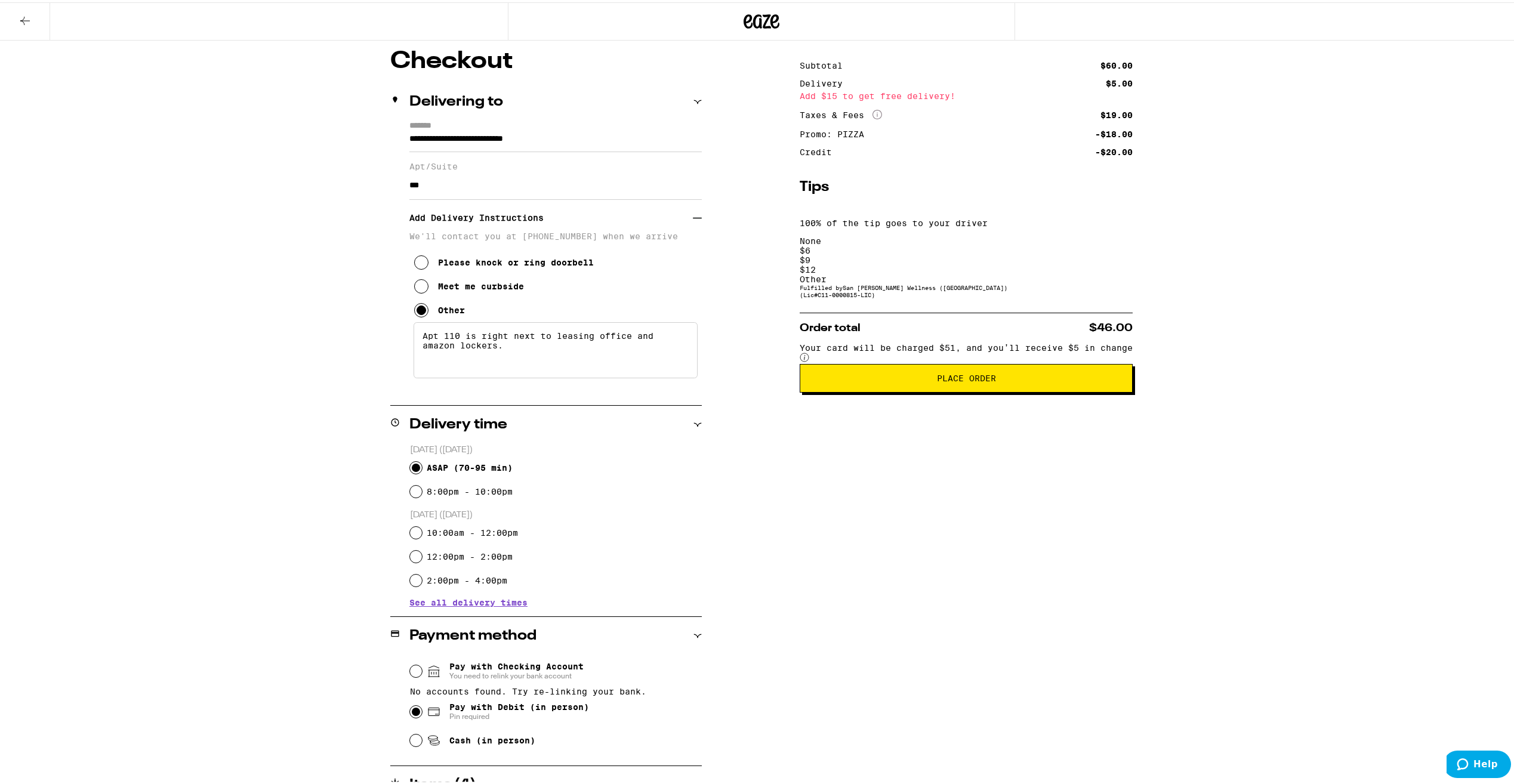
scroll to position [82, 0]
